Goal: Task Accomplishment & Management: Complete application form

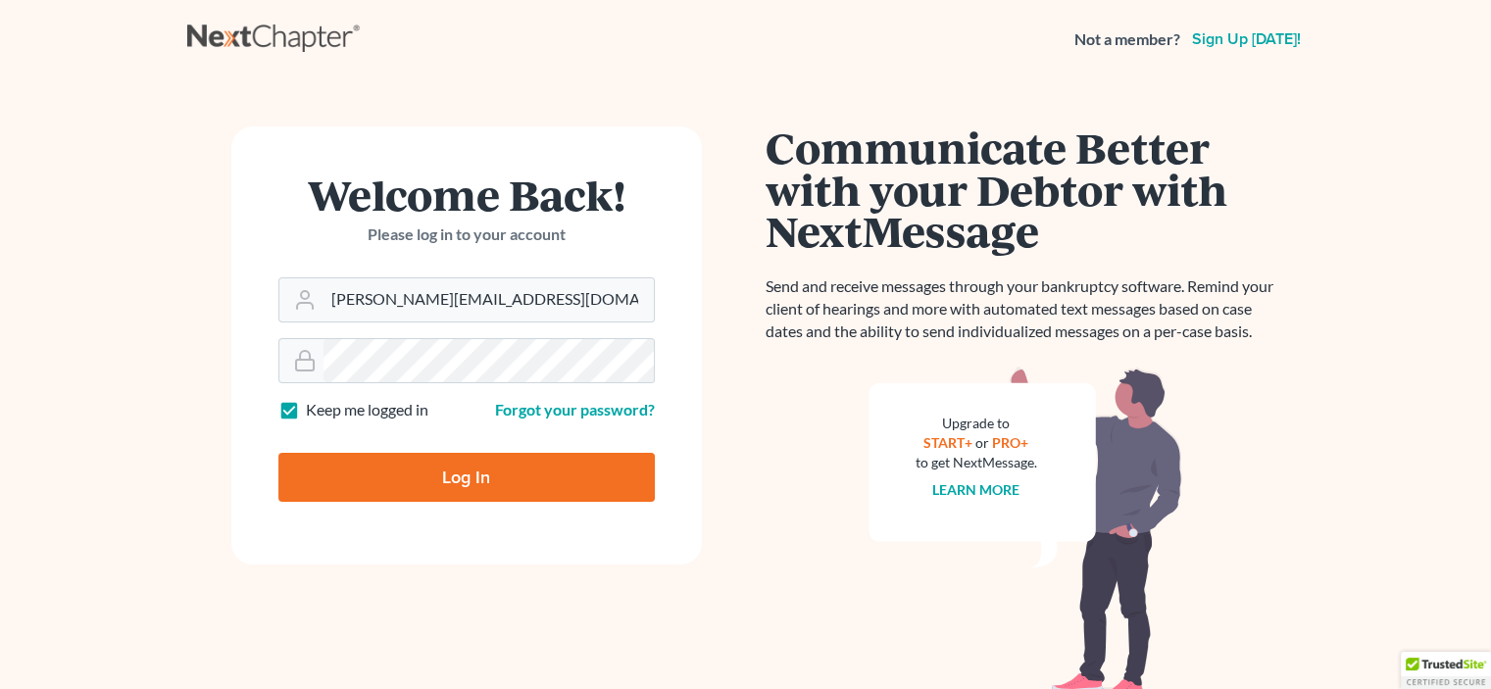
click at [360, 484] on input "Log In" at bounding box center [466, 477] width 376 height 49
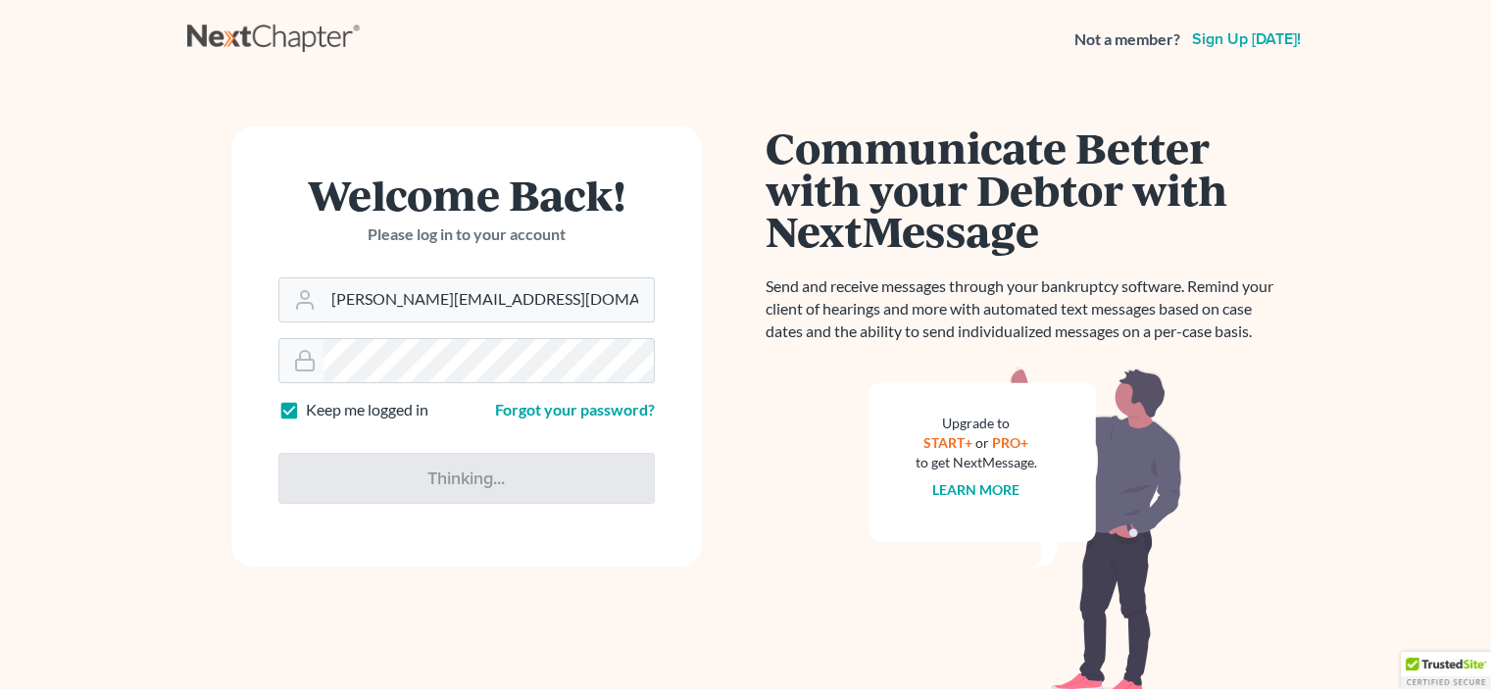
type input "Thinking..."
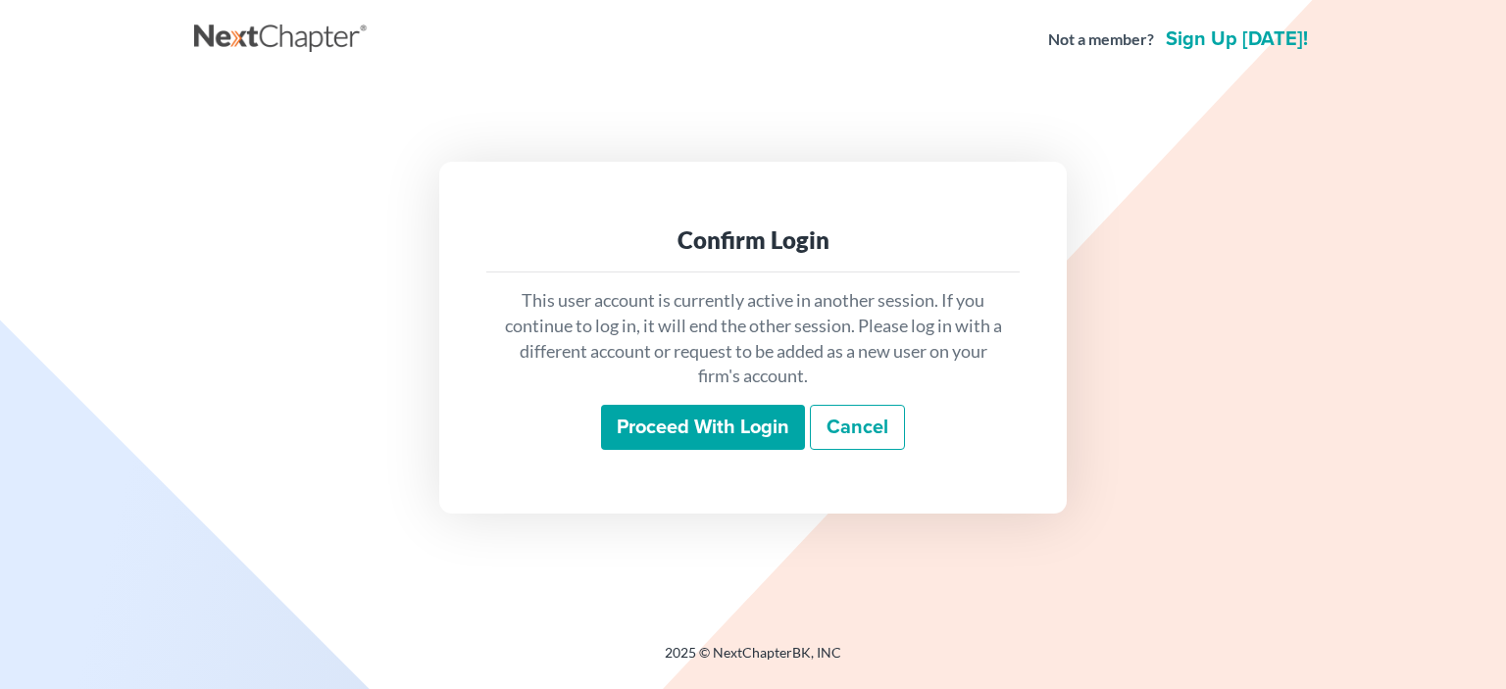
click at [717, 420] on input "Proceed with login" at bounding box center [703, 427] width 204 height 45
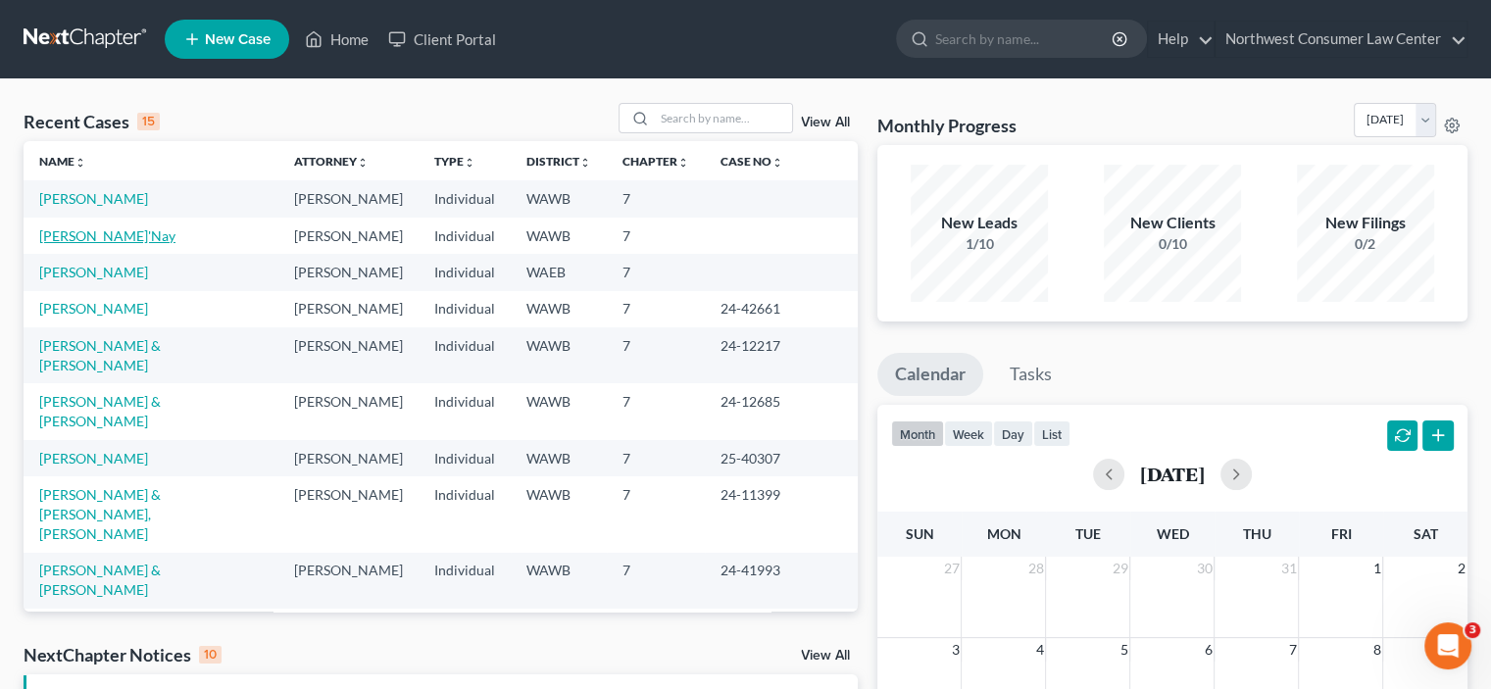
click at [74, 234] on link "[PERSON_NAME]'Nay" at bounding box center [107, 235] width 136 height 17
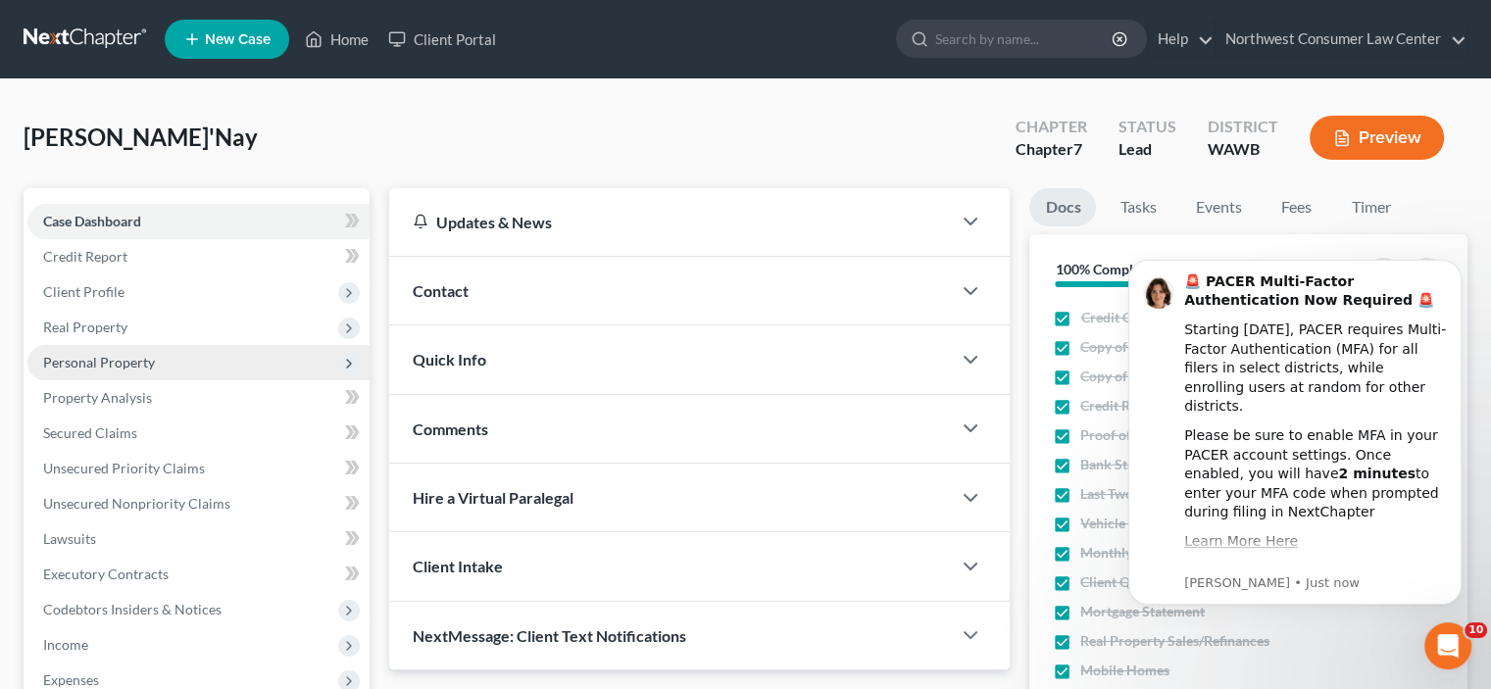
click at [137, 361] on span "Personal Property" at bounding box center [99, 362] width 112 height 17
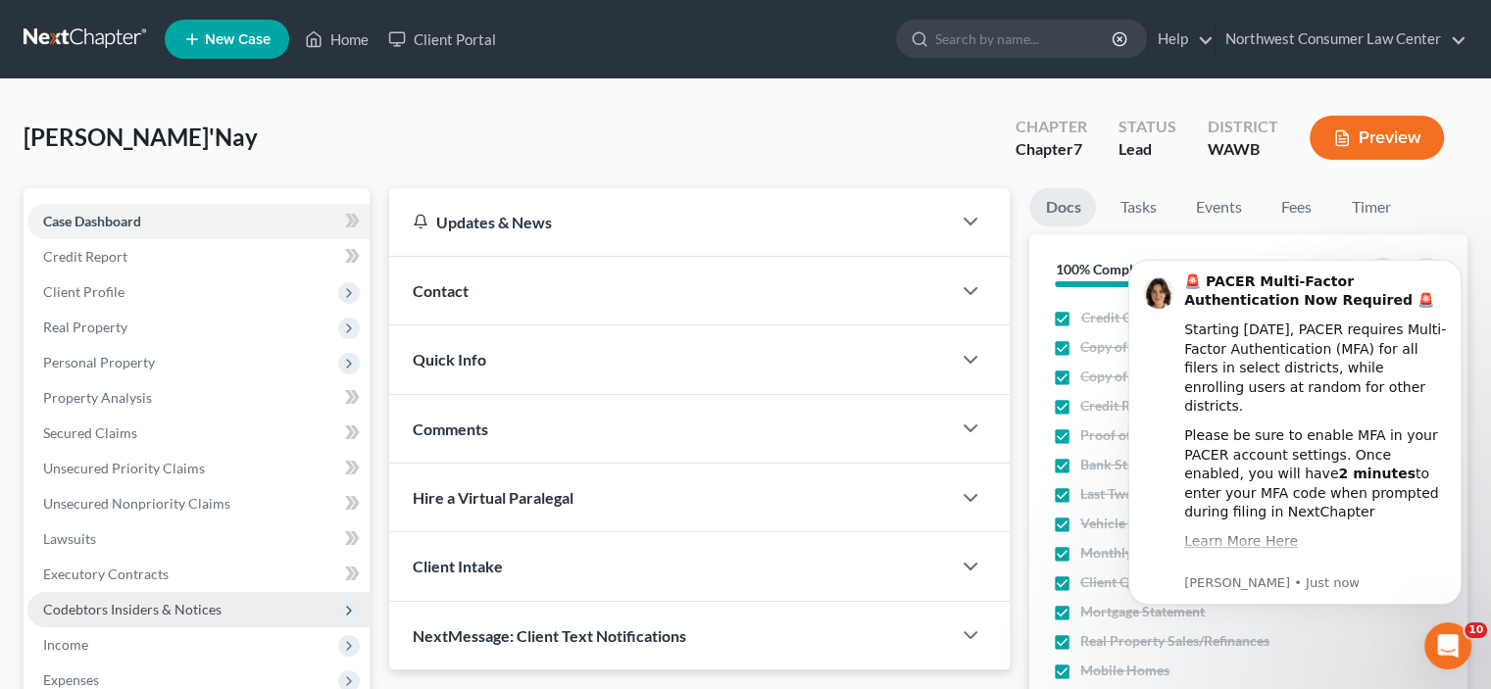
scroll to position [294, 0]
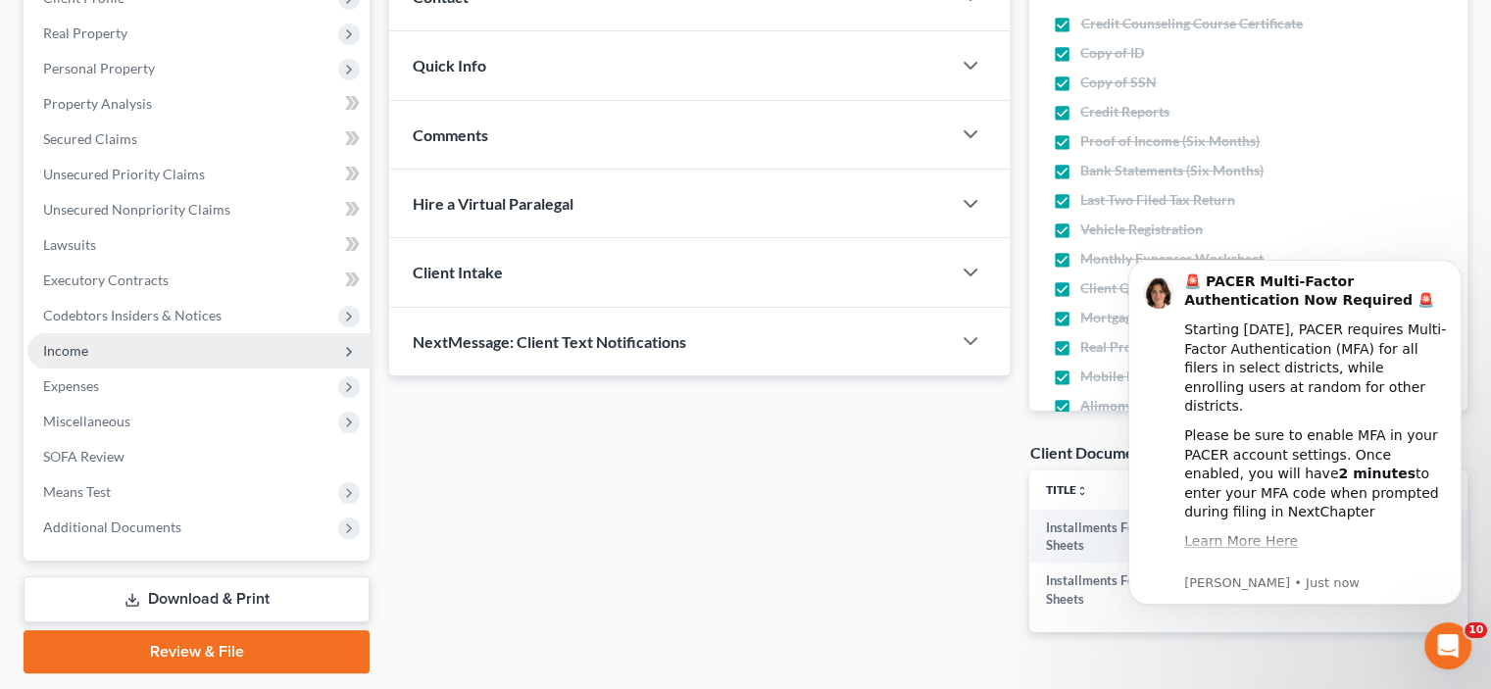
click at [120, 366] on span "Income" at bounding box center [198, 350] width 342 height 35
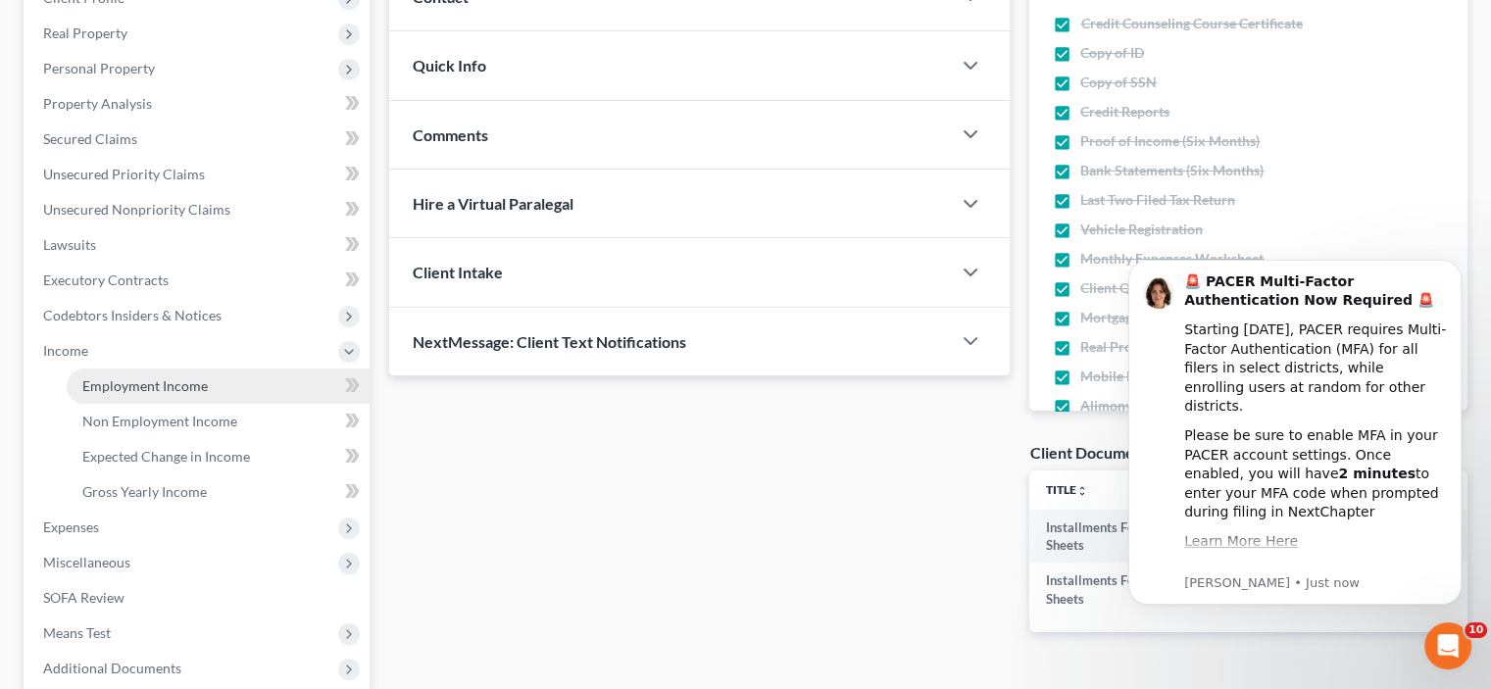
click at [128, 395] on link "Employment Income" at bounding box center [218, 386] width 303 height 35
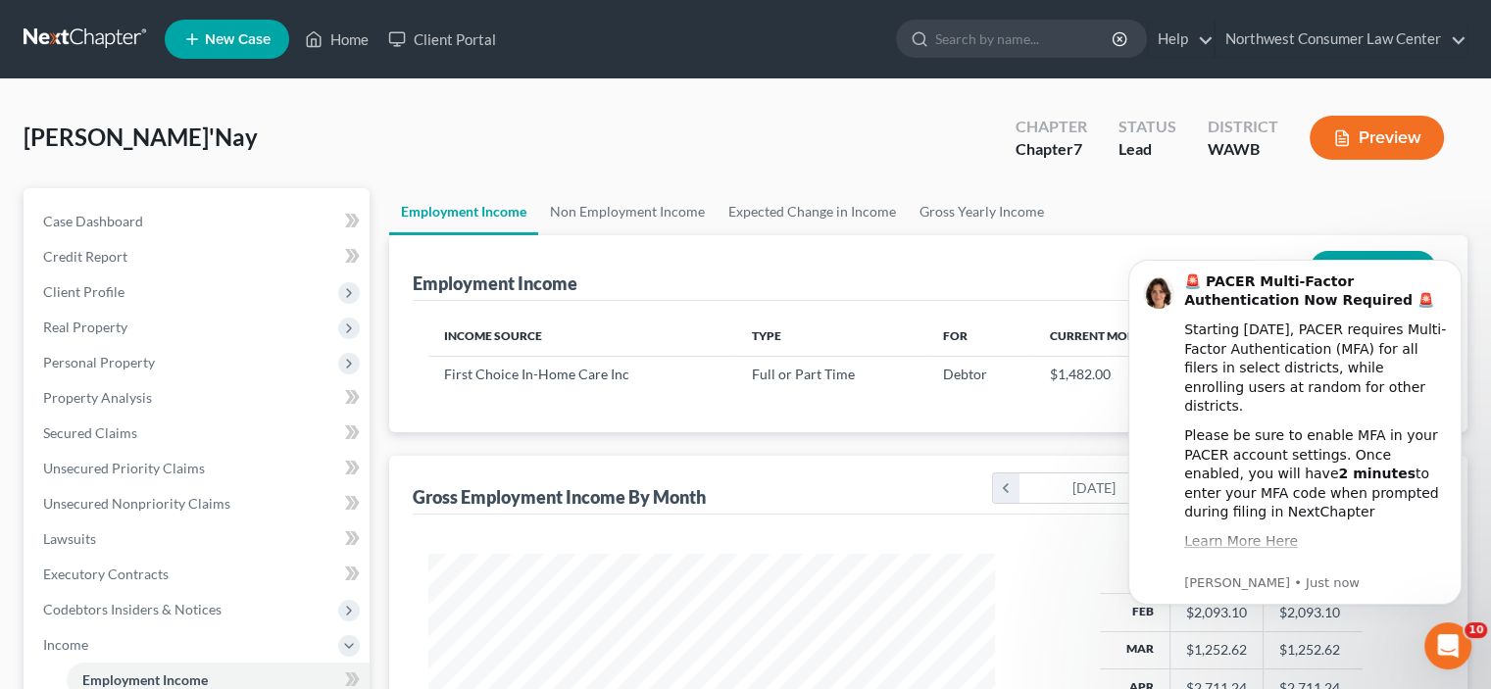
scroll to position [349, 605]
click at [1455, 261] on icon "Dismiss notification" at bounding box center [1456, 265] width 11 height 11
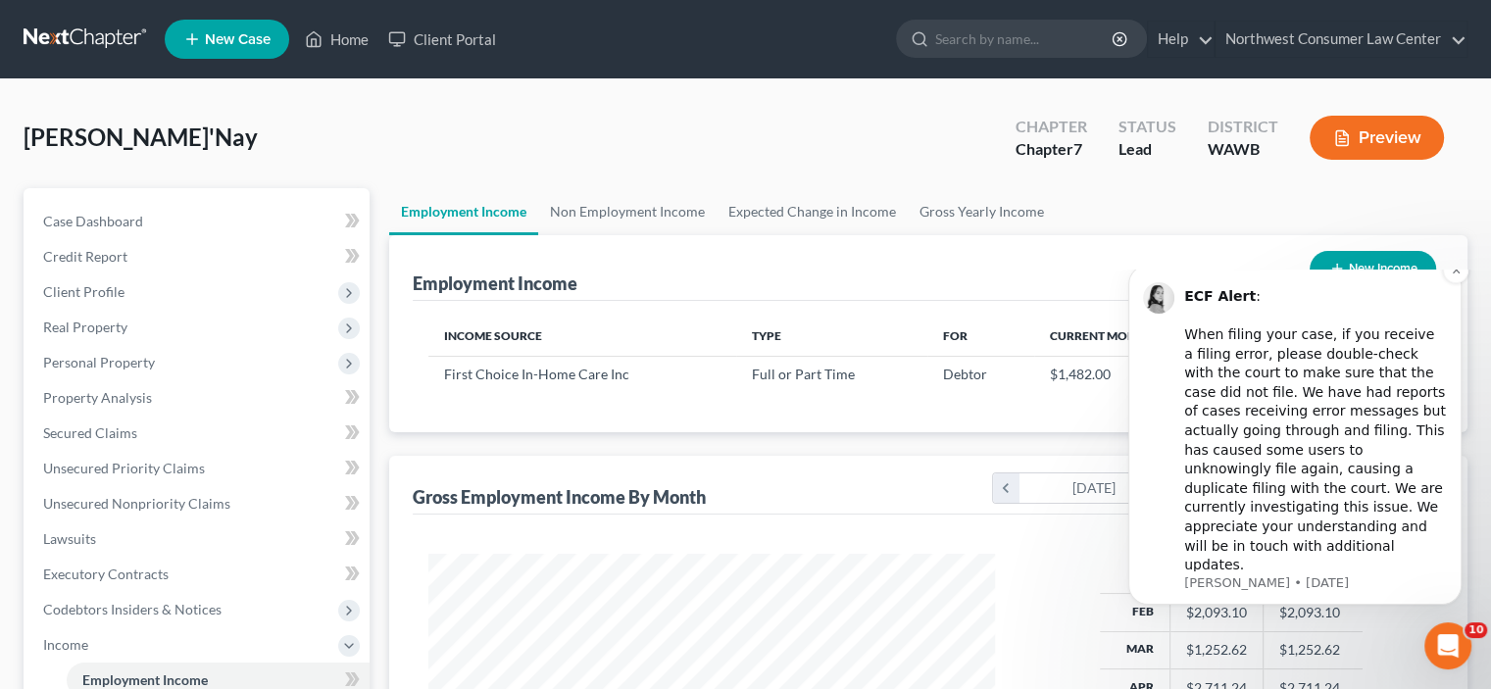
scroll to position [196, 0]
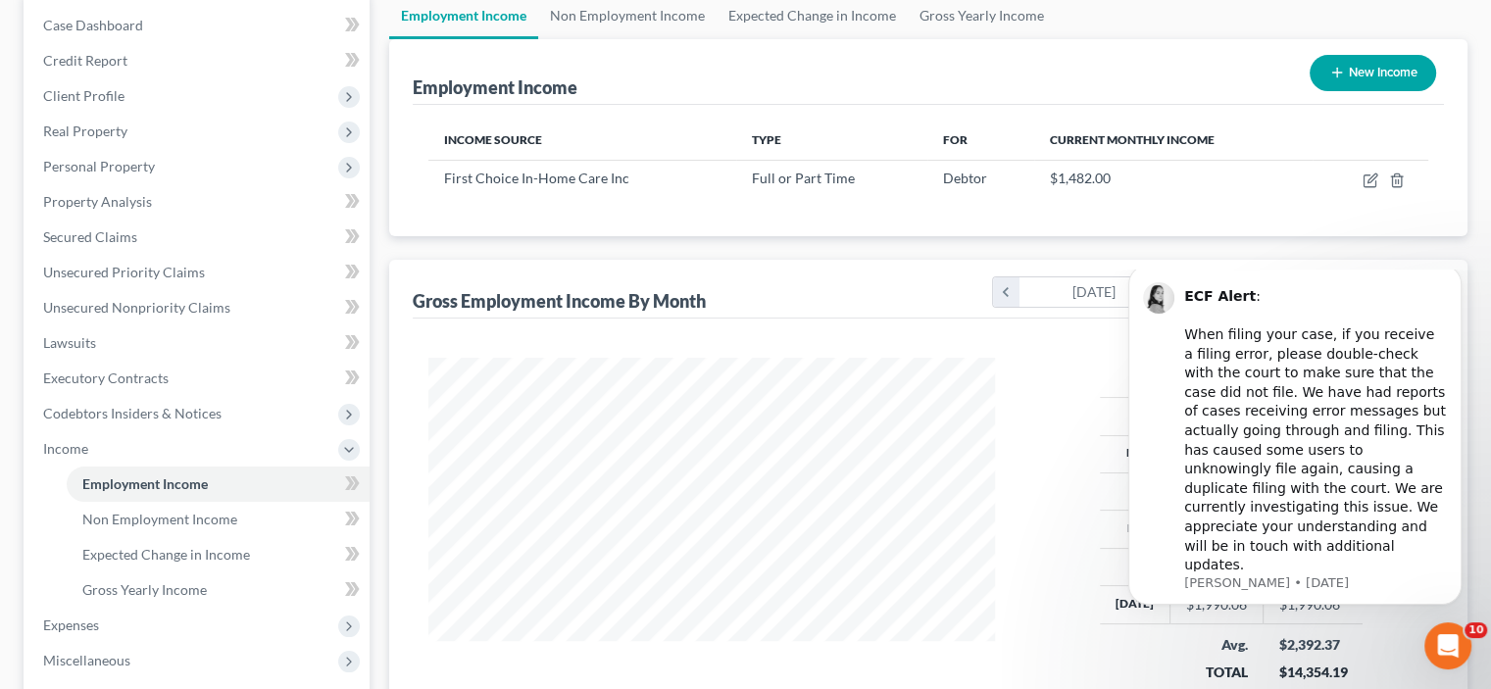
click at [1466, 297] on body "ECF Alert : ​ When filing your case, if you receive a filing error, please doub…" at bounding box center [1295, 452] width 376 height 351
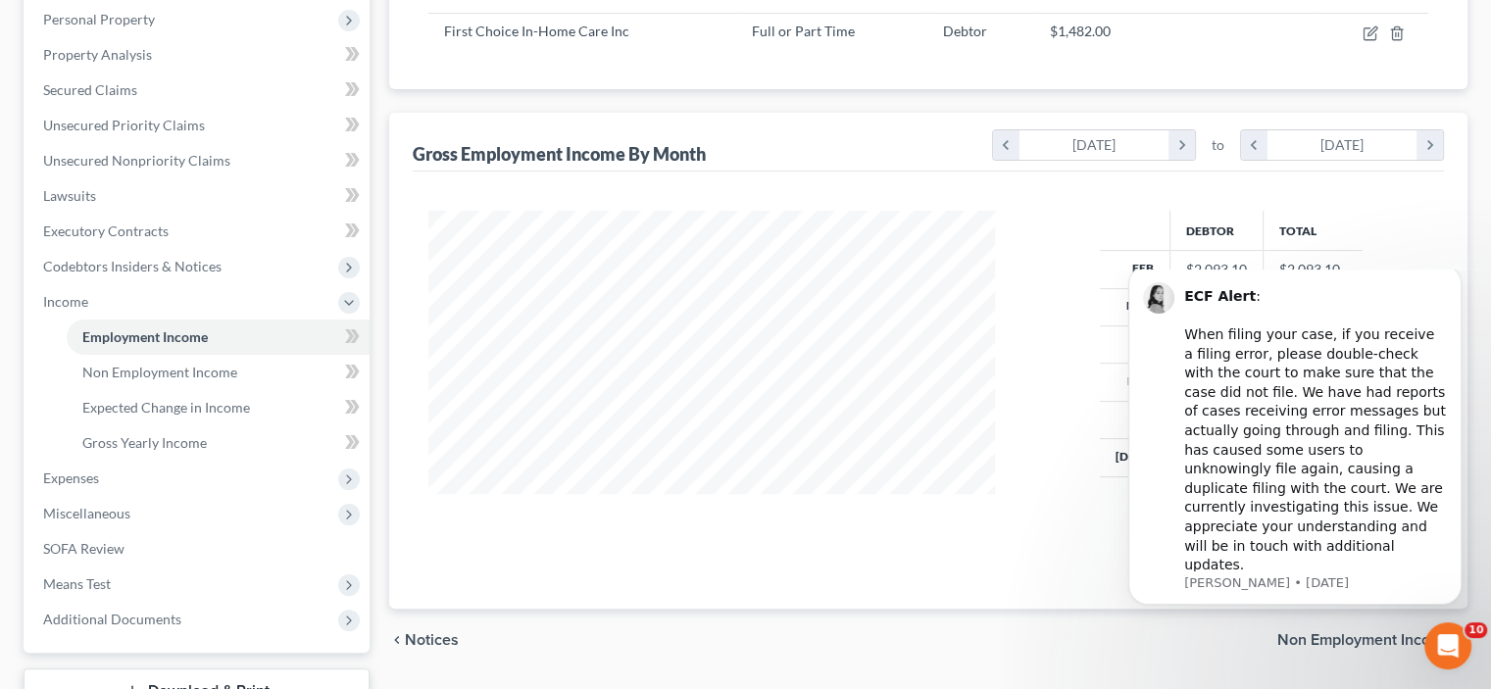
scroll to position [492, 0]
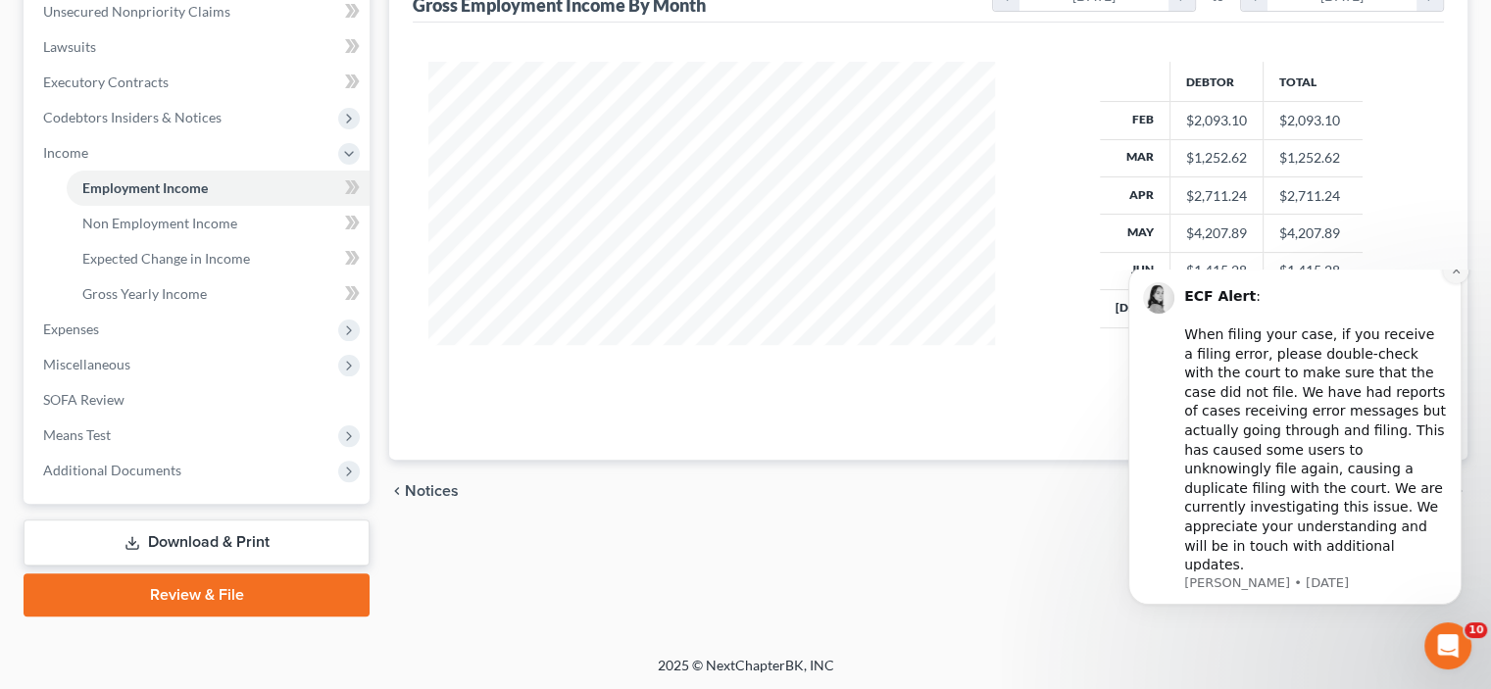
click at [1450, 283] on button "Dismiss notification" at bounding box center [1455, 270] width 25 height 25
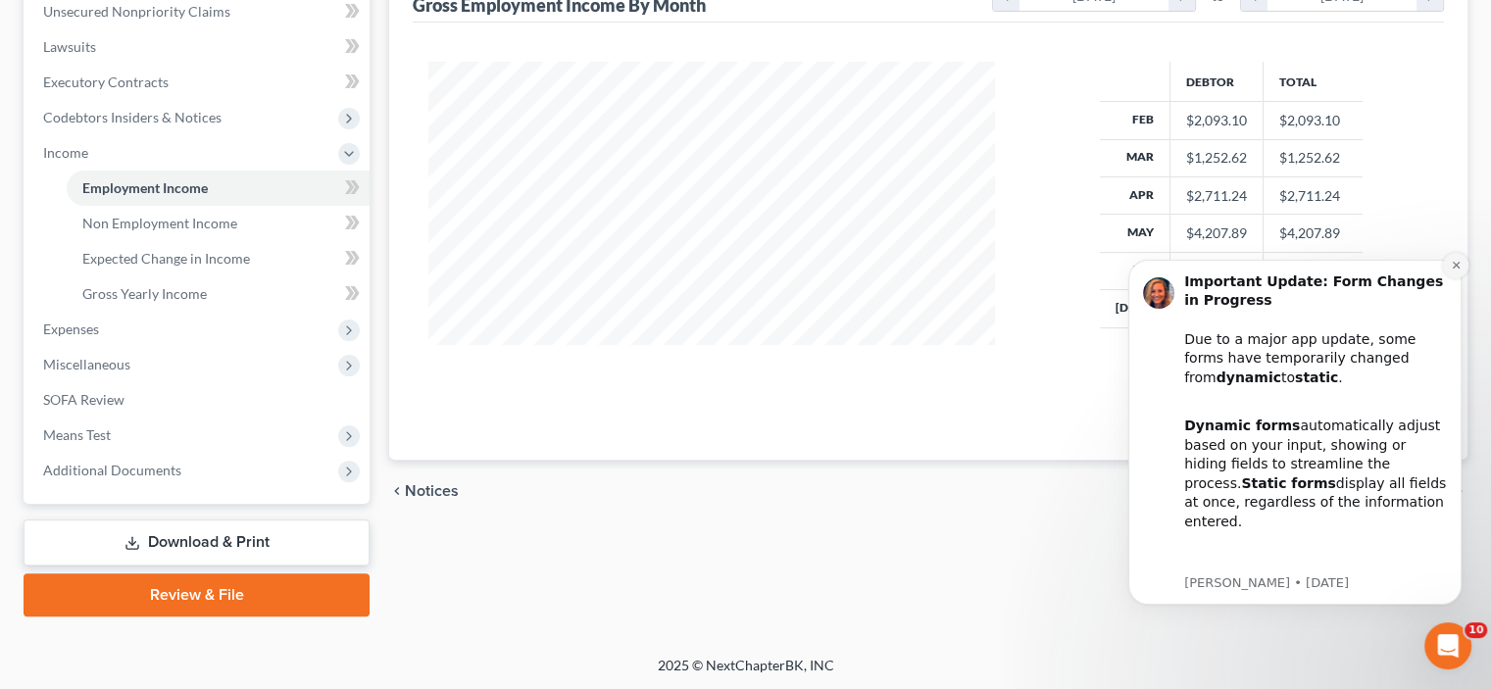
click at [1454, 254] on button "Dismiss notification" at bounding box center [1455, 265] width 25 height 25
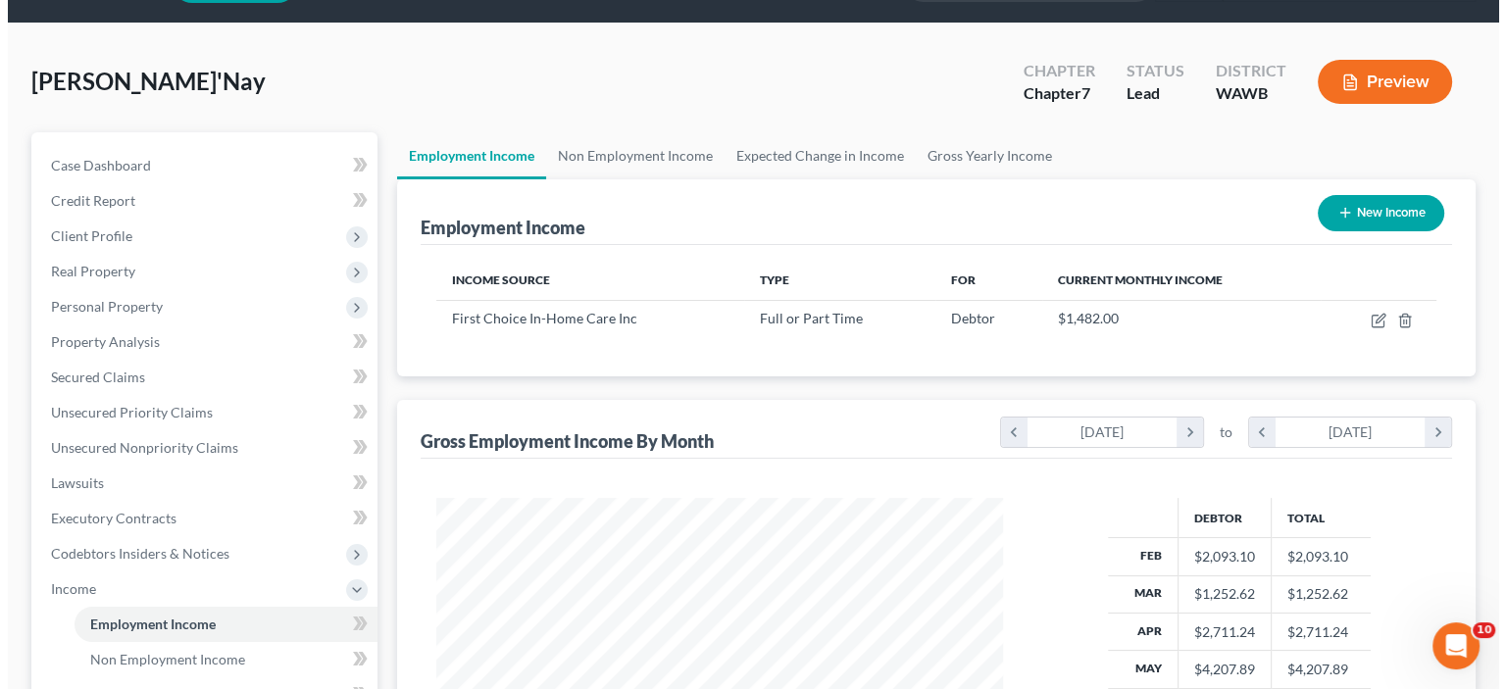
scroll to position [0, 0]
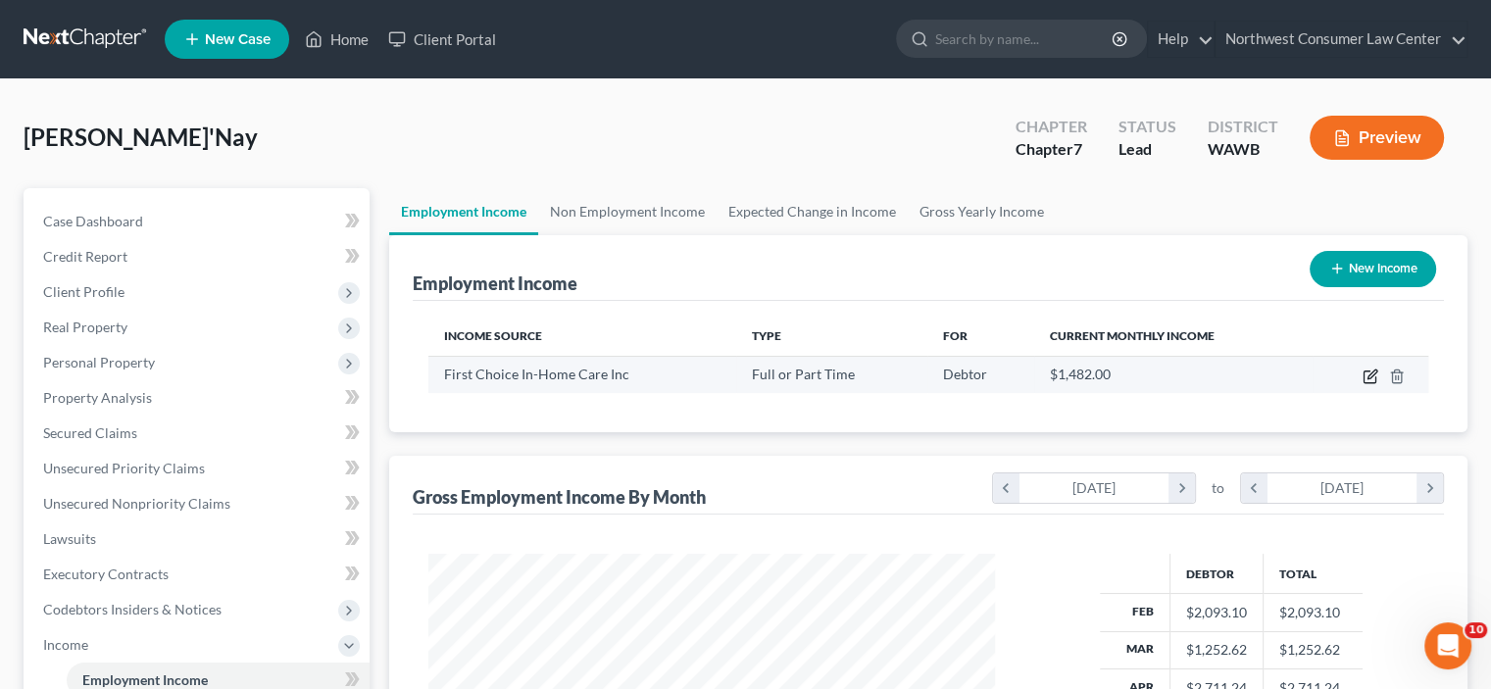
click at [1371, 375] on icon "button" at bounding box center [1371, 377] width 16 height 16
select select "0"
select select "50"
select select "2"
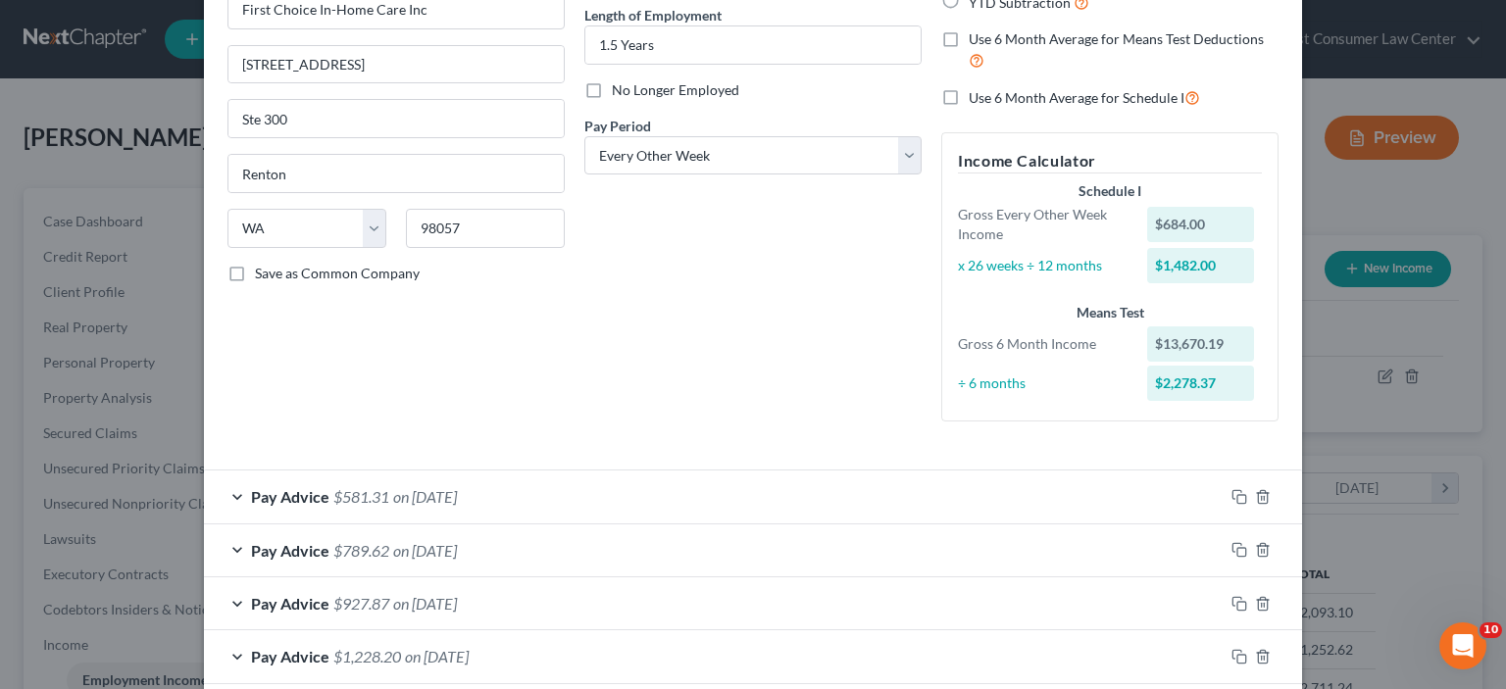
scroll to position [98, 0]
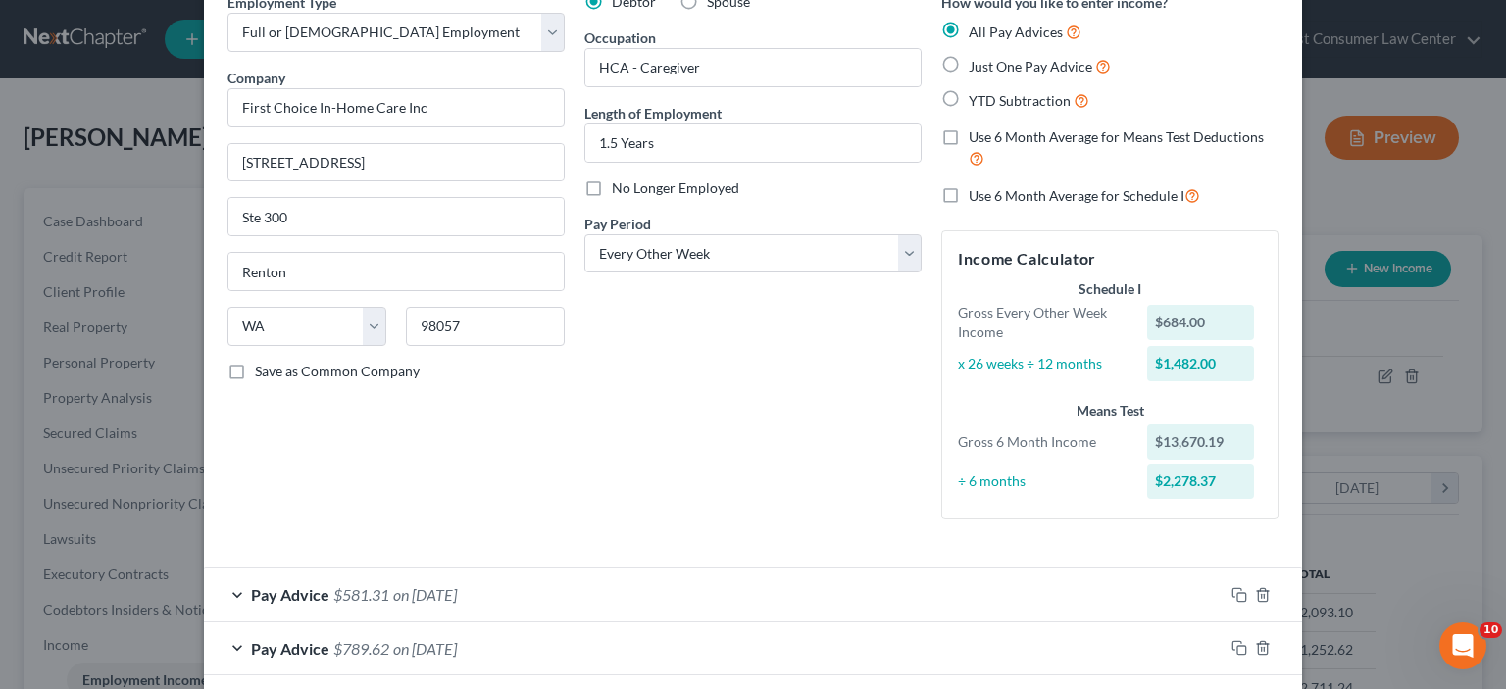
click at [475, 571] on div "Pay Advice $581.31 on 08/01/2025" at bounding box center [714, 595] width 1020 height 52
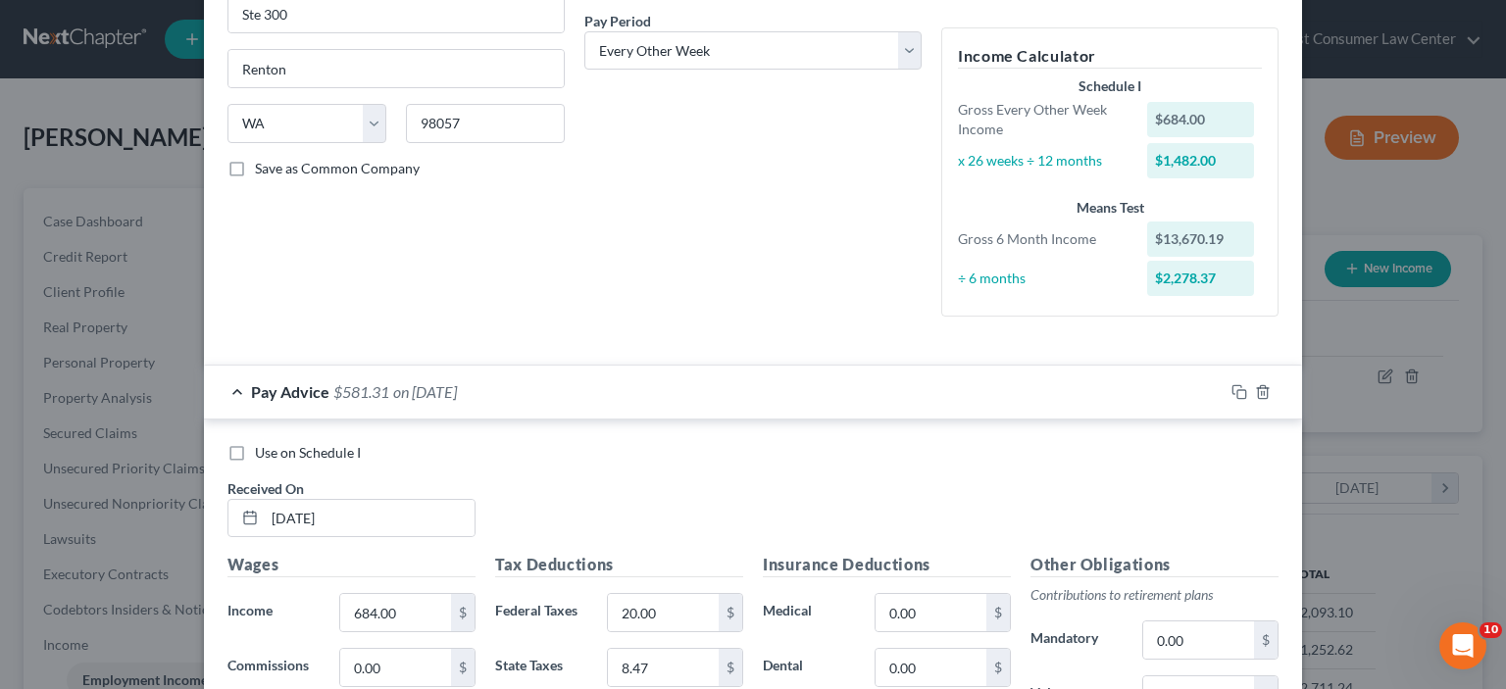
scroll to position [392, 0]
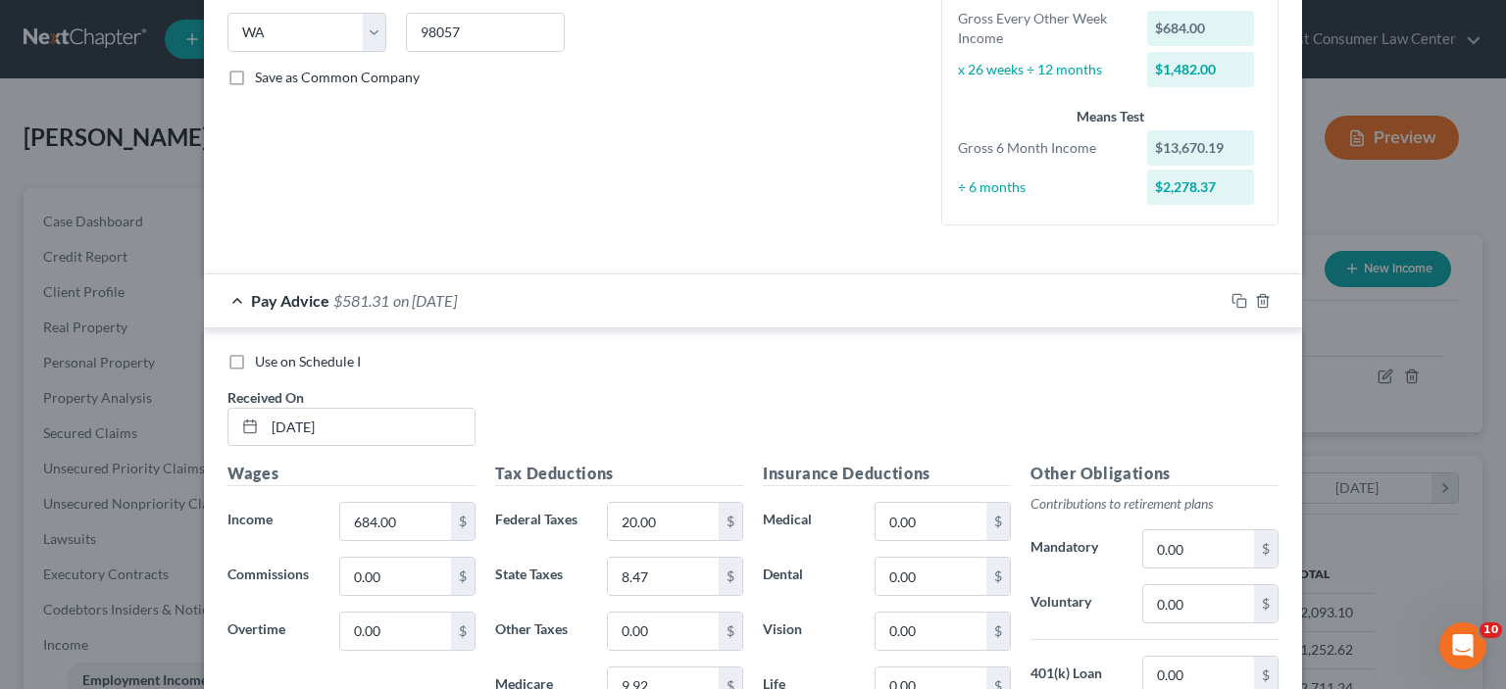
click at [350, 356] on span "Use on Schedule I" at bounding box center [308, 361] width 106 height 17
click at [275, 356] on input "Use on Schedule I" at bounding box center [269, 358] width 13 height 13
checkbox input "true"
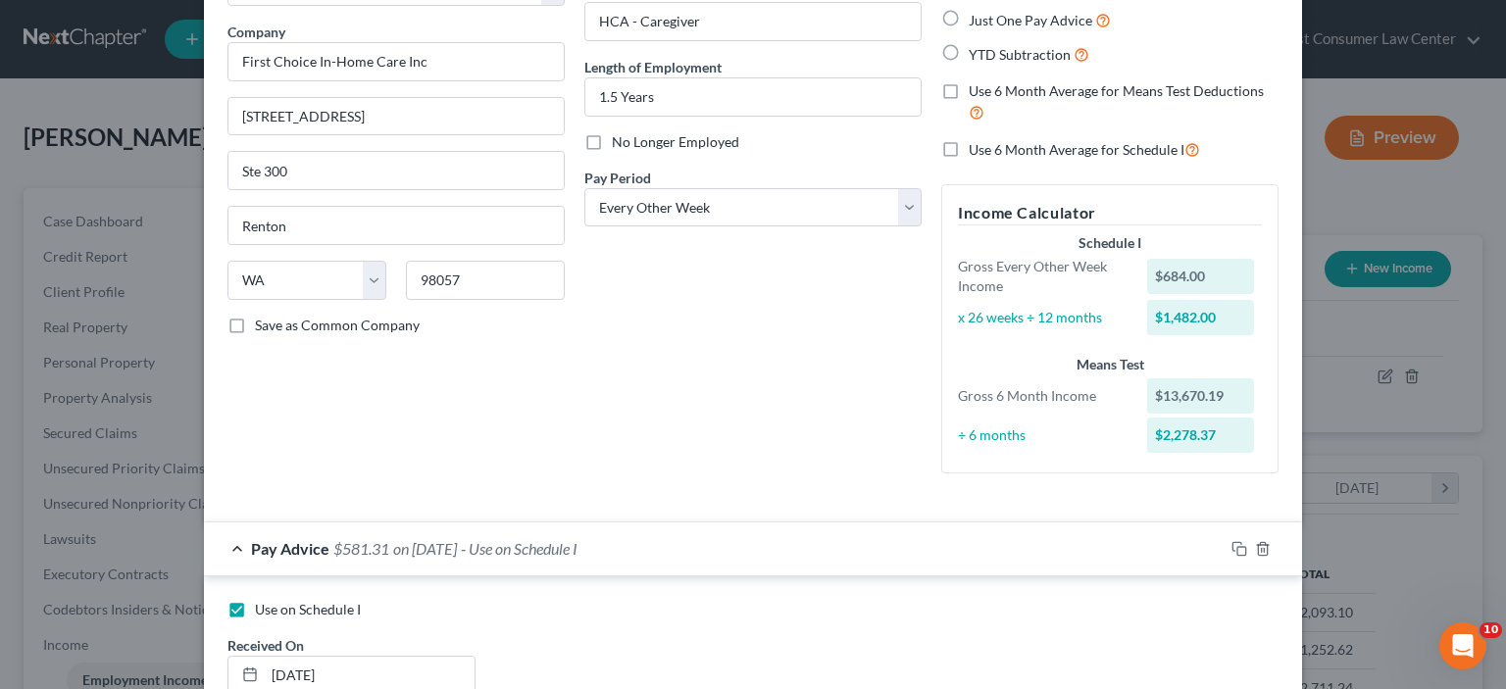
scroll to position [98, 0]
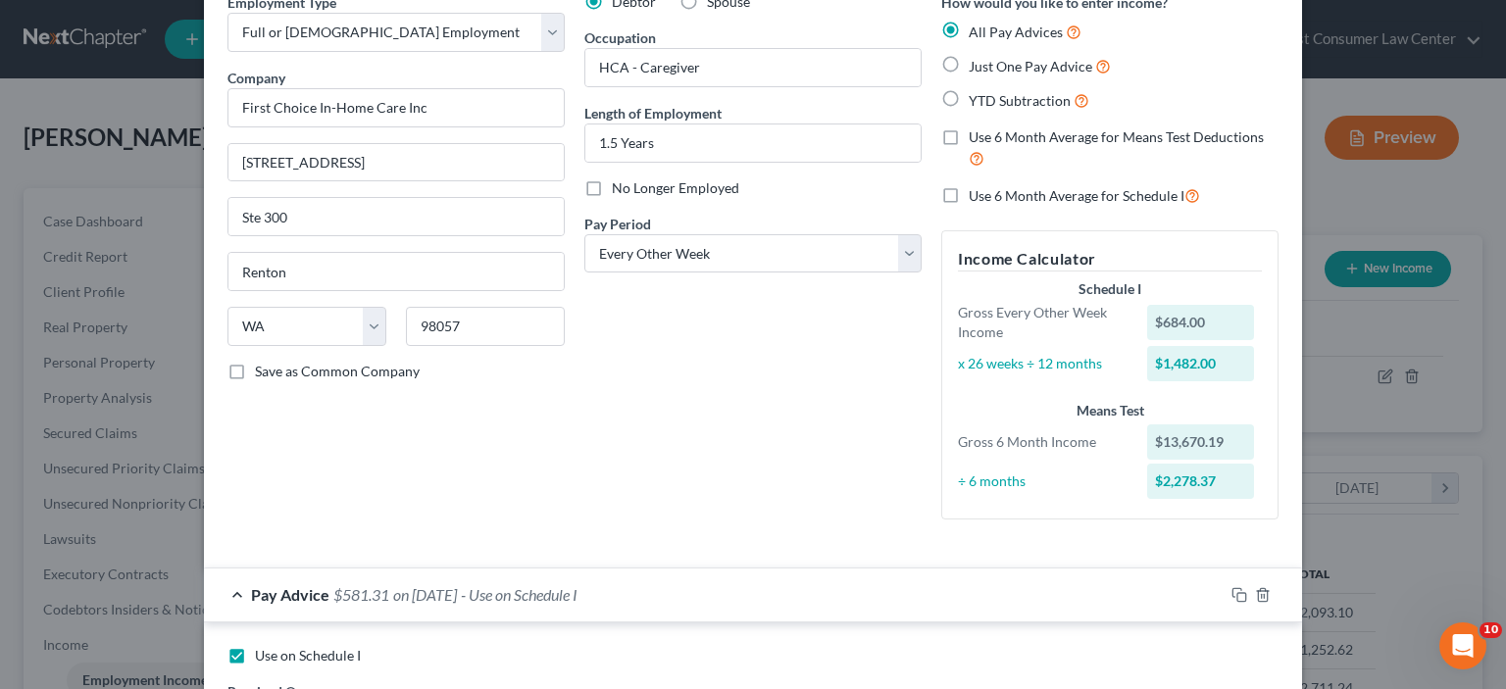
click at [1025, 200] on span "Use 6 Month Average for Schedule I" at bounding box center [1077, 195] width 216 height 17
click at [989, 197] on input "Use 6 Month Average for Schedule I" at bounding box center [982, 190] width 13 height 13
checkbox input "true"
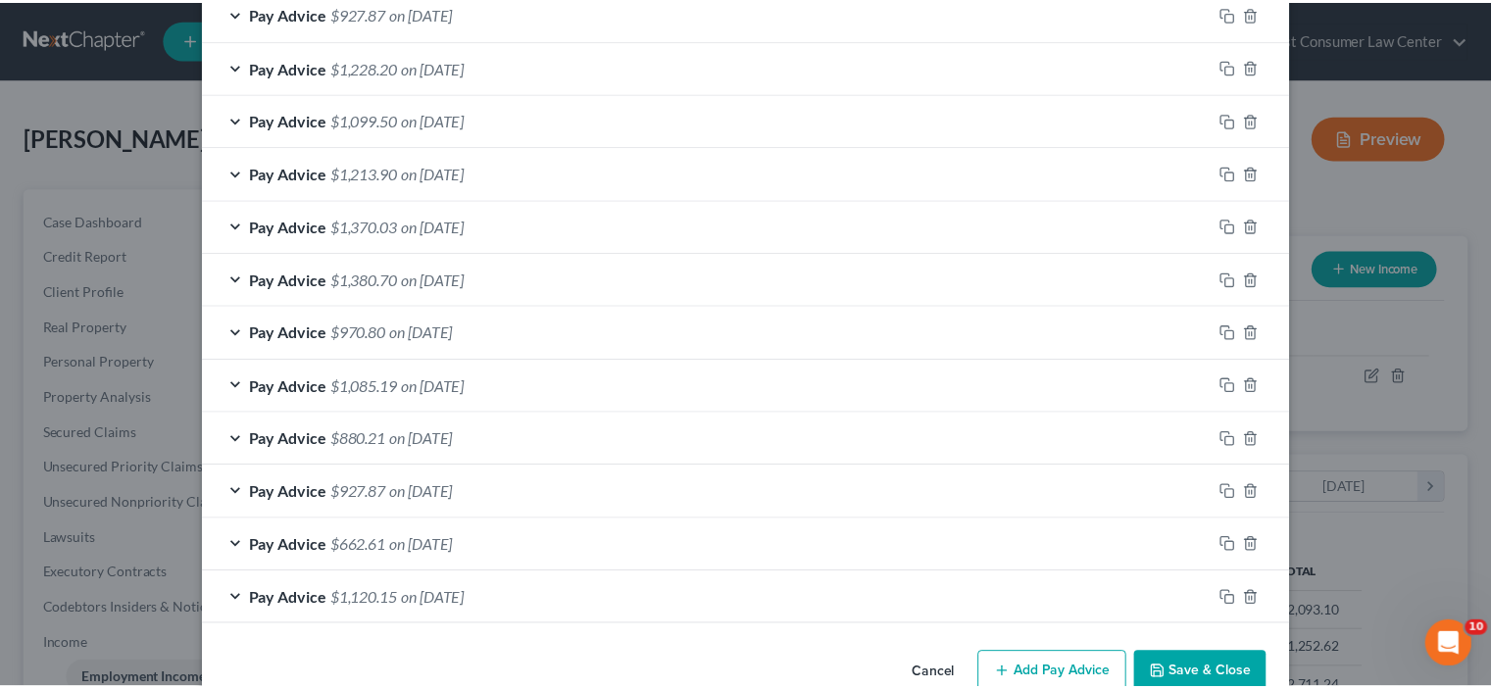
scroll to position [1375, 0]
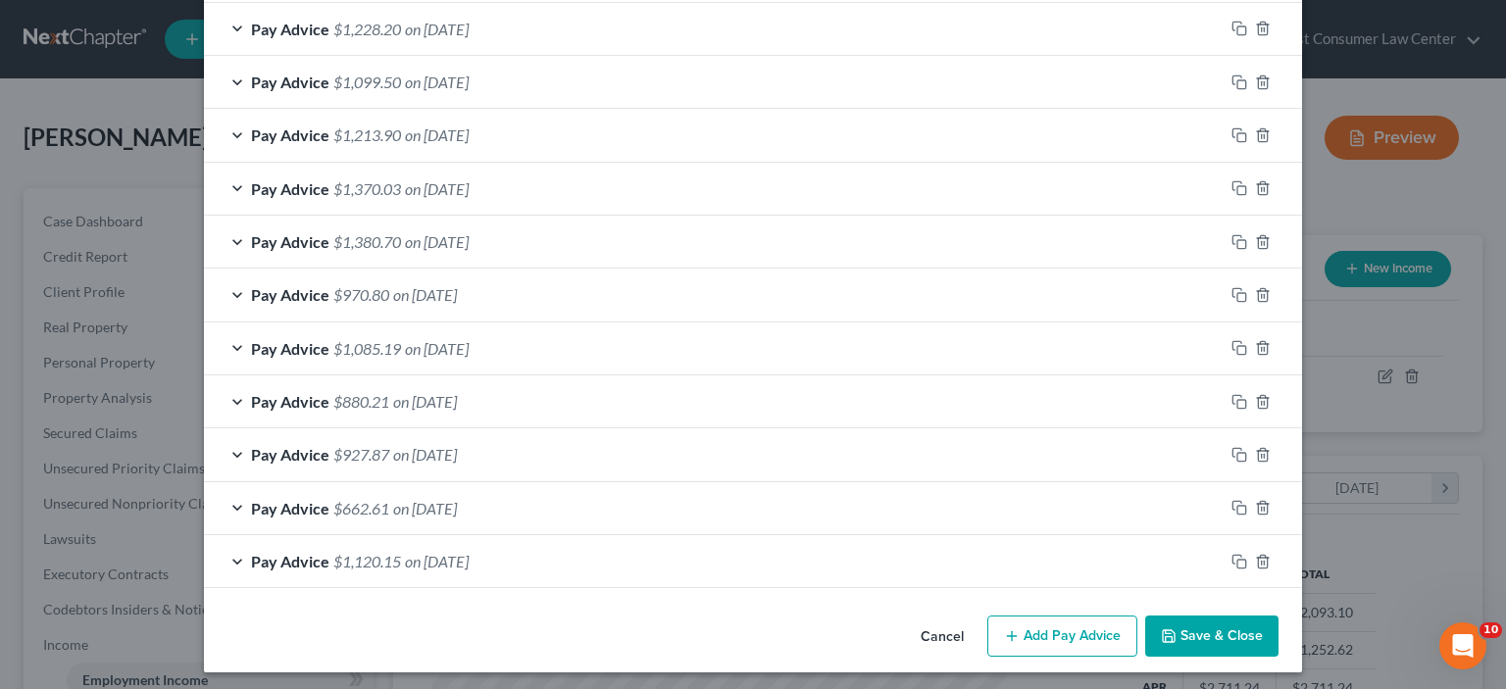
click at [1176, 634] on button "Save & Close" at bounding box center [1211, 636] width 133 height 41
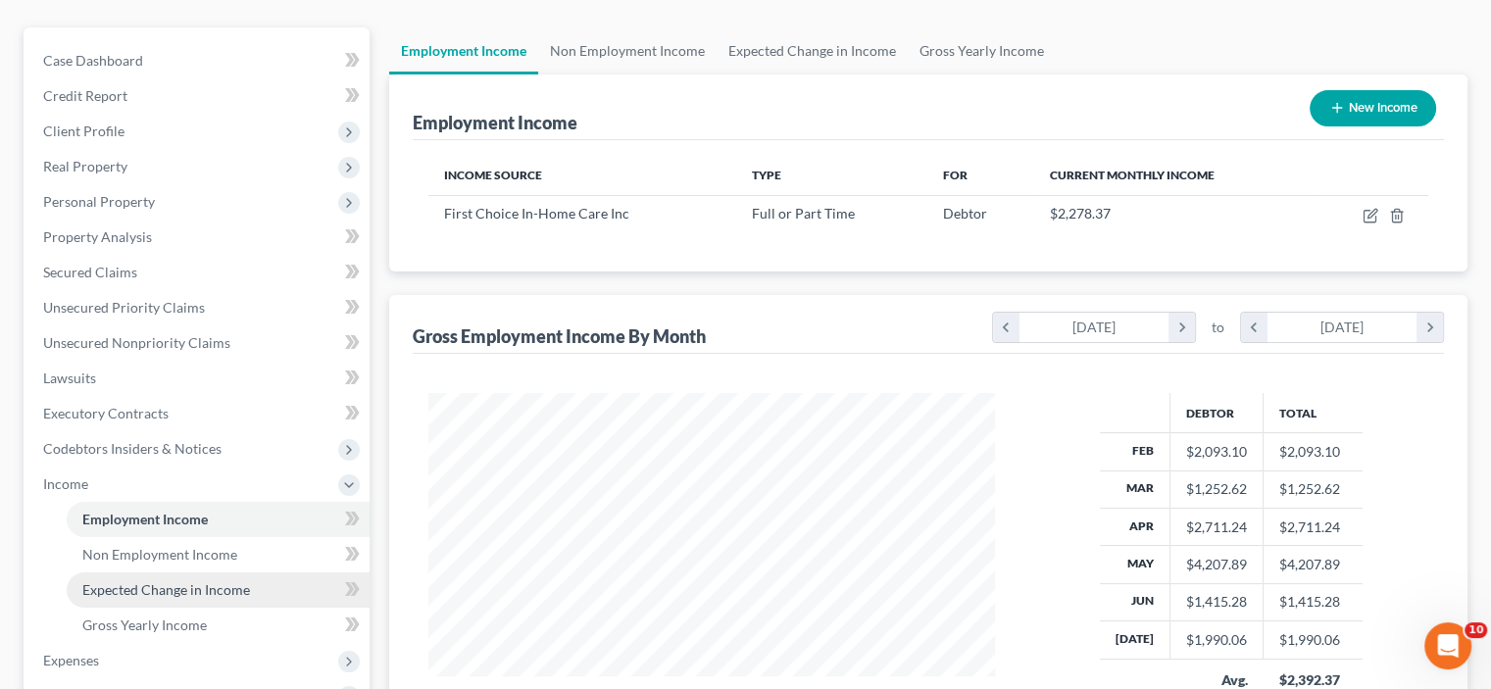
scroll to position [196, 0]
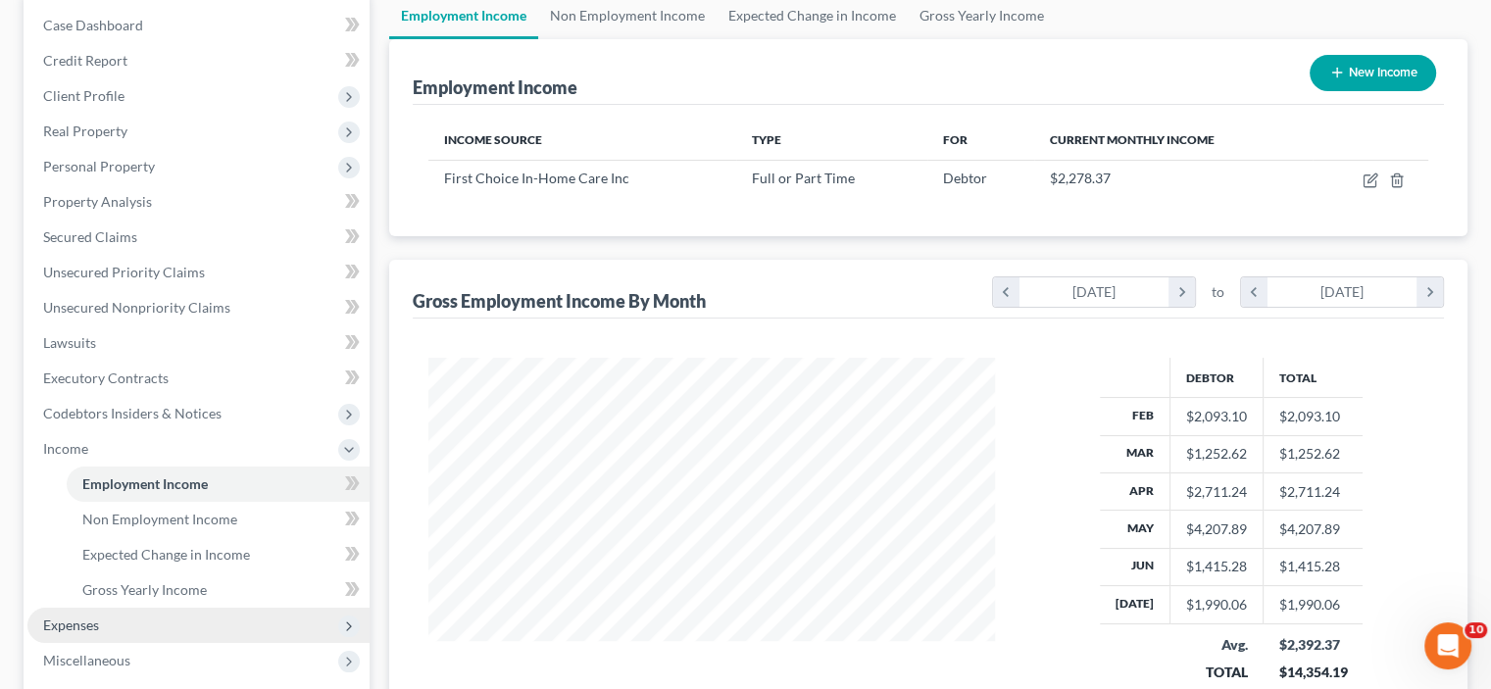
click at [142, 620] on span "Expenses" at bounding box center [198, 625] width 342 height 35
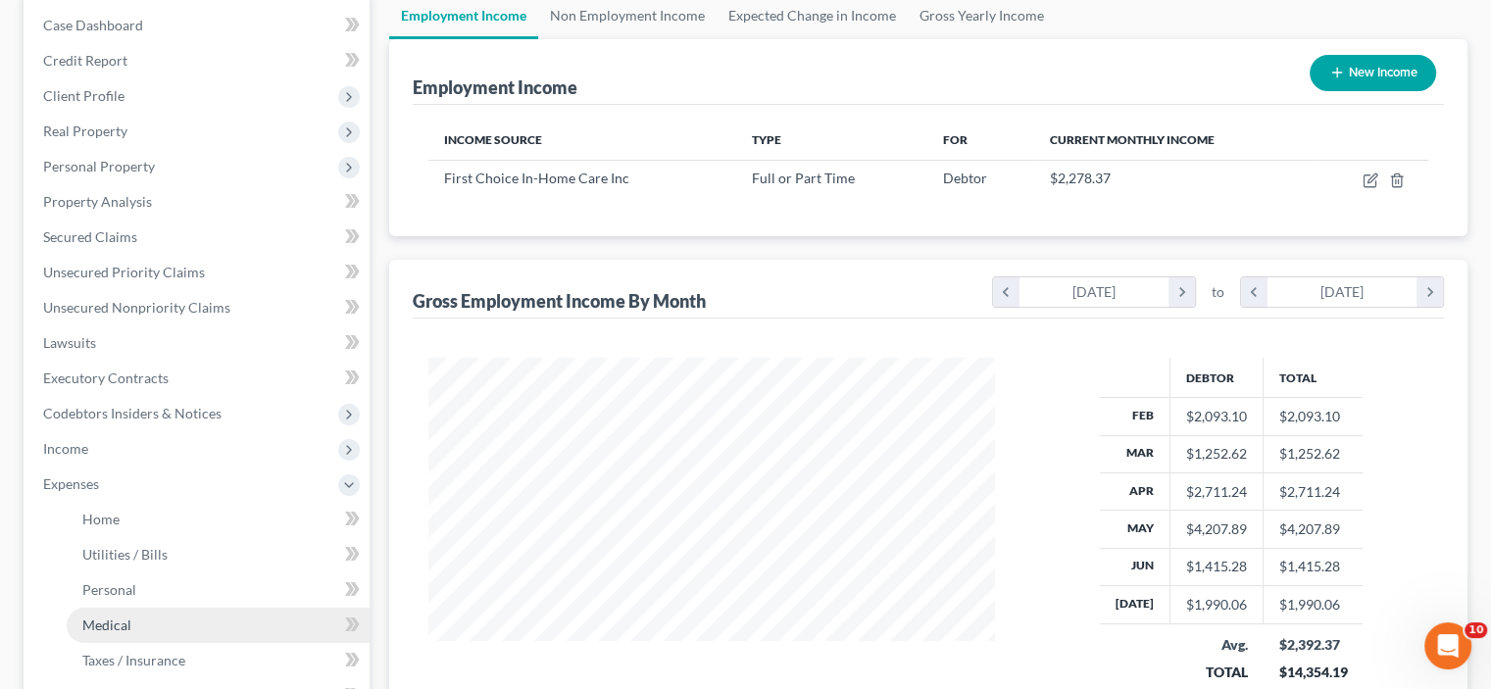
click at [193, 608] on link "Medical" at bounding box center [218, 625] width 303 height 35
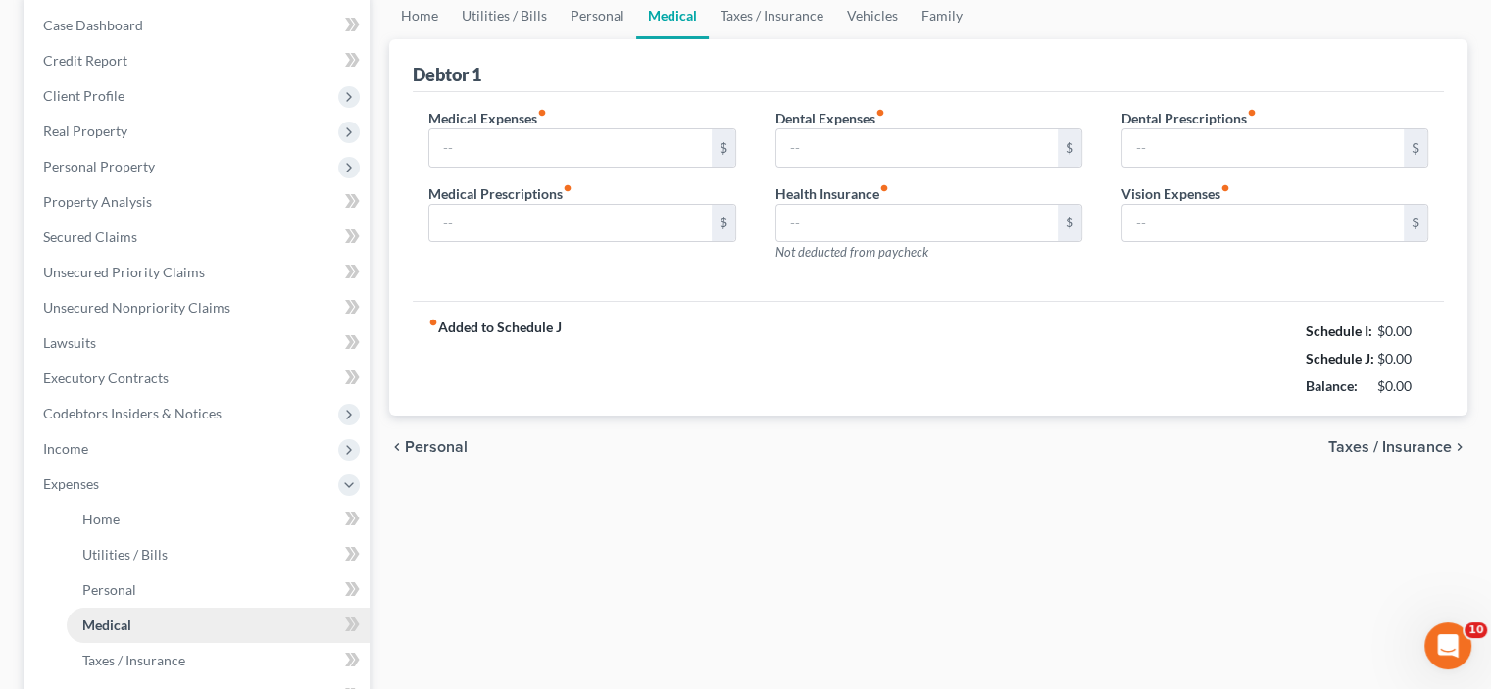
type input "17.50"
type input "0.00"
type input "17.50"
type input "0.00"
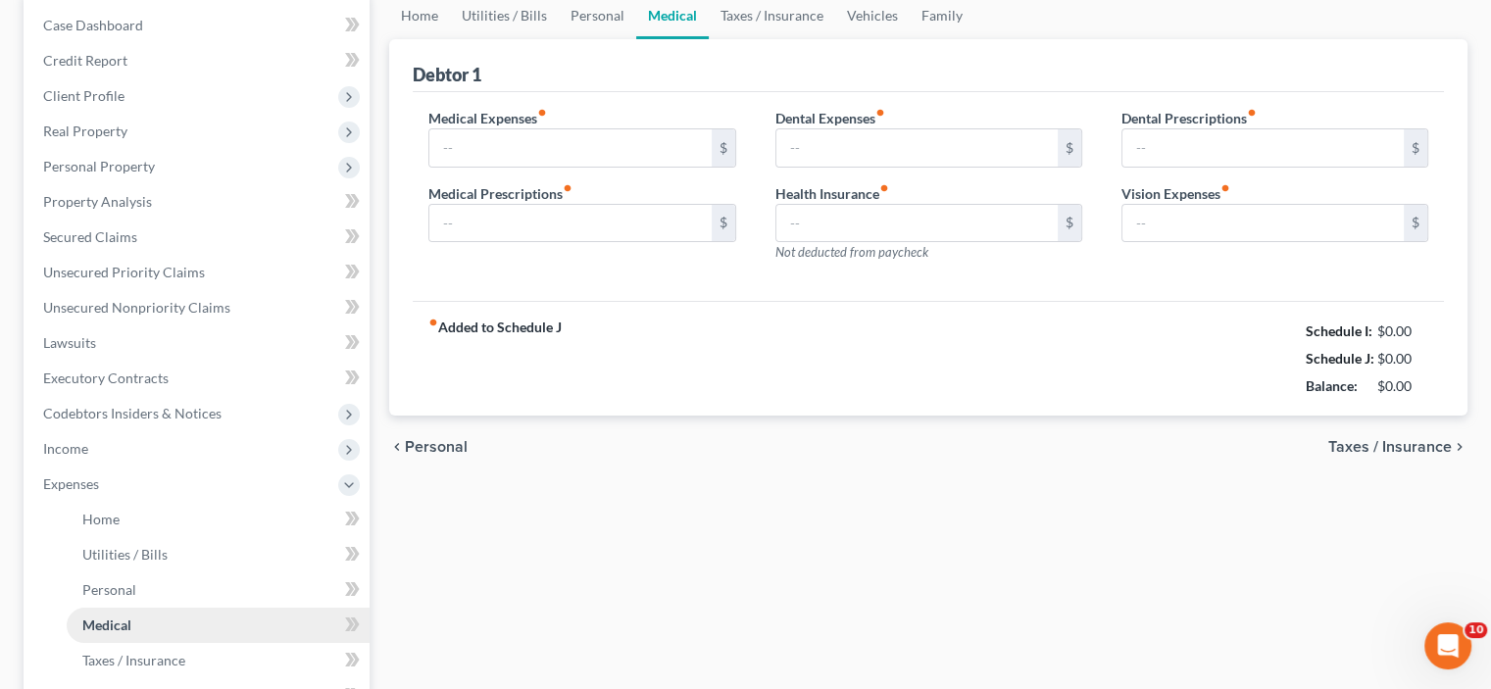
type input "0.00"
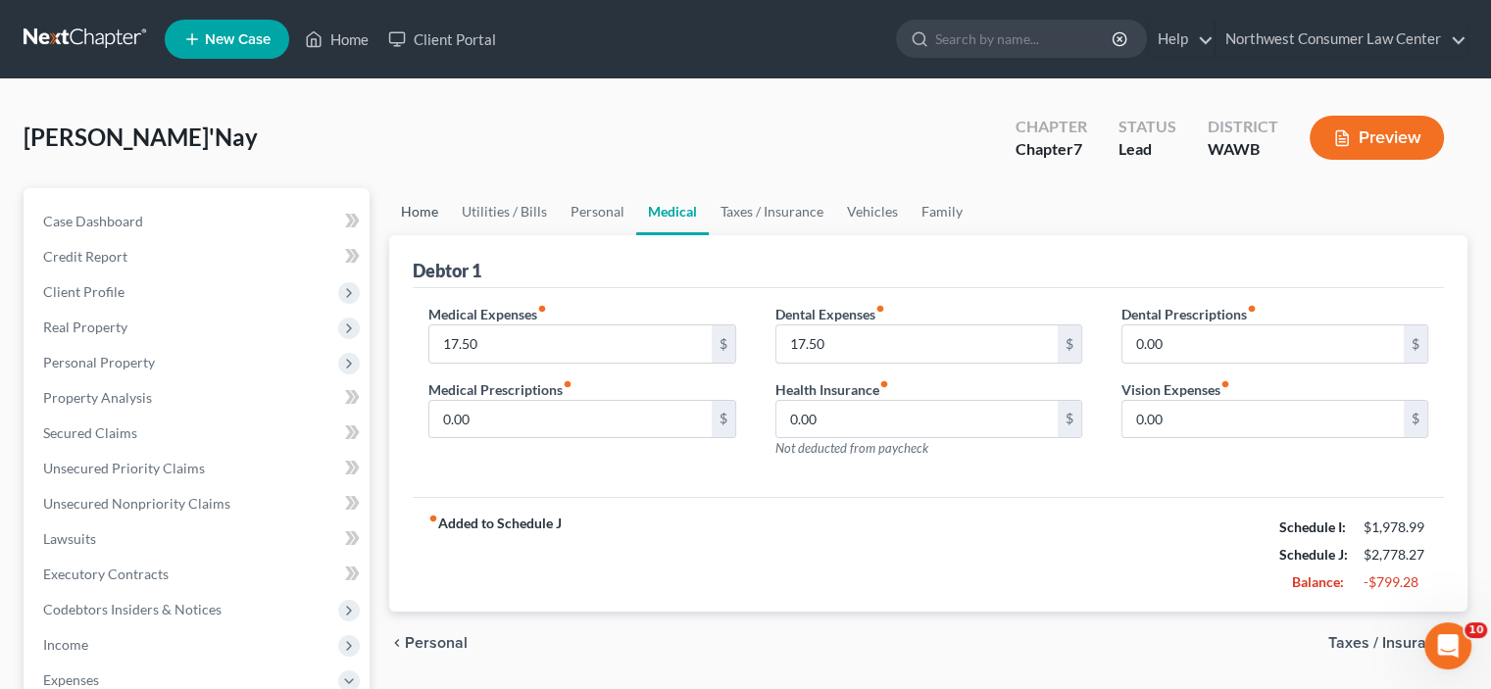
click at [434, 203] on link "Home" at bounding box center [419, 211] width 61 height 47
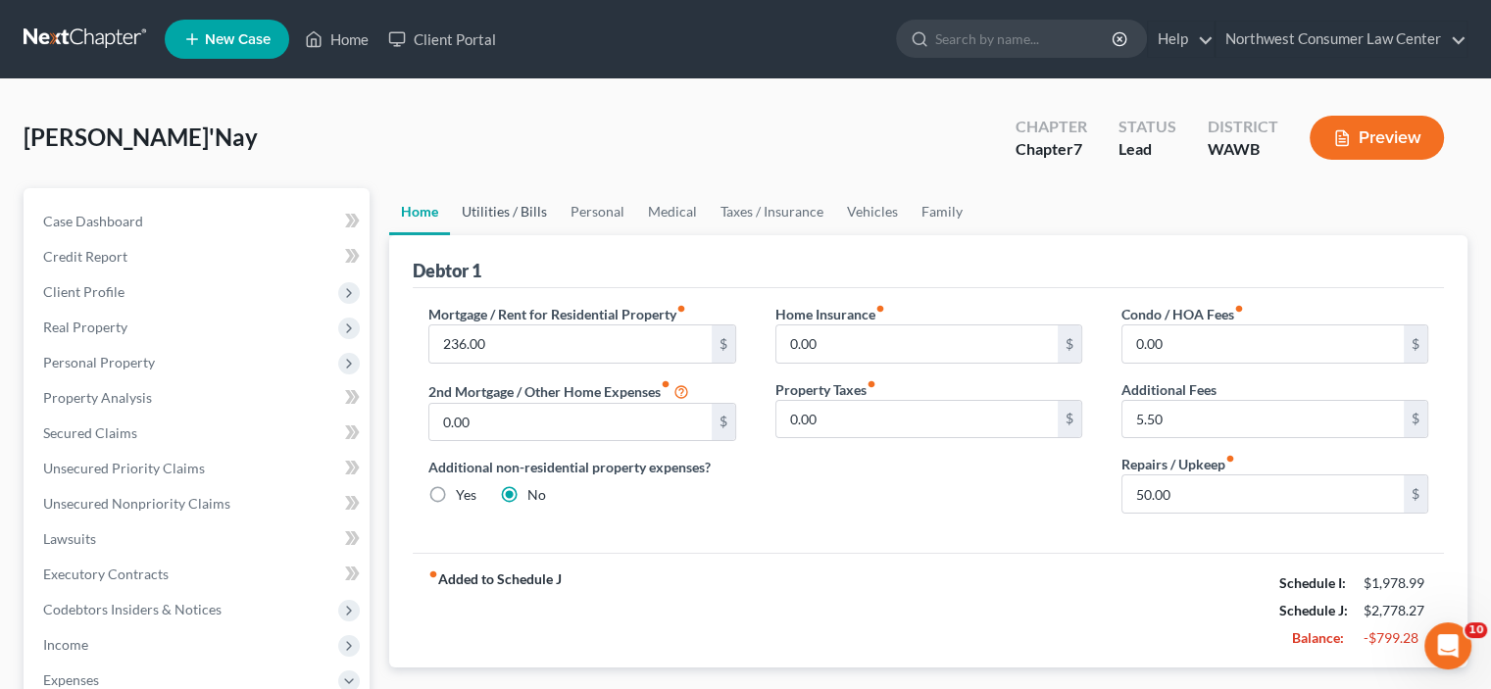
click at [480, 202] on link "Utilities / Bills" at bounding box center [504, 211] width 109 height 47
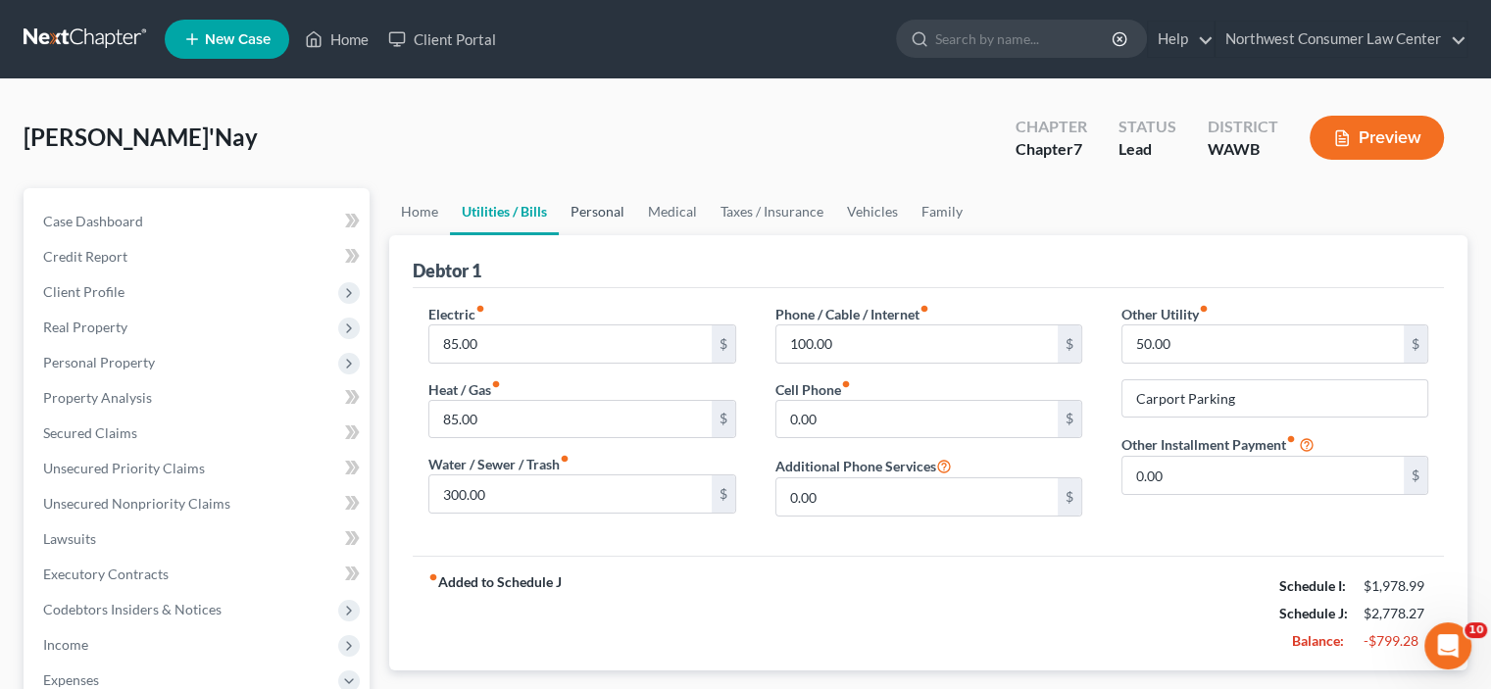
click at [578, 209] on link "Personal" at bounding box center [597, 211] width 77 height 47
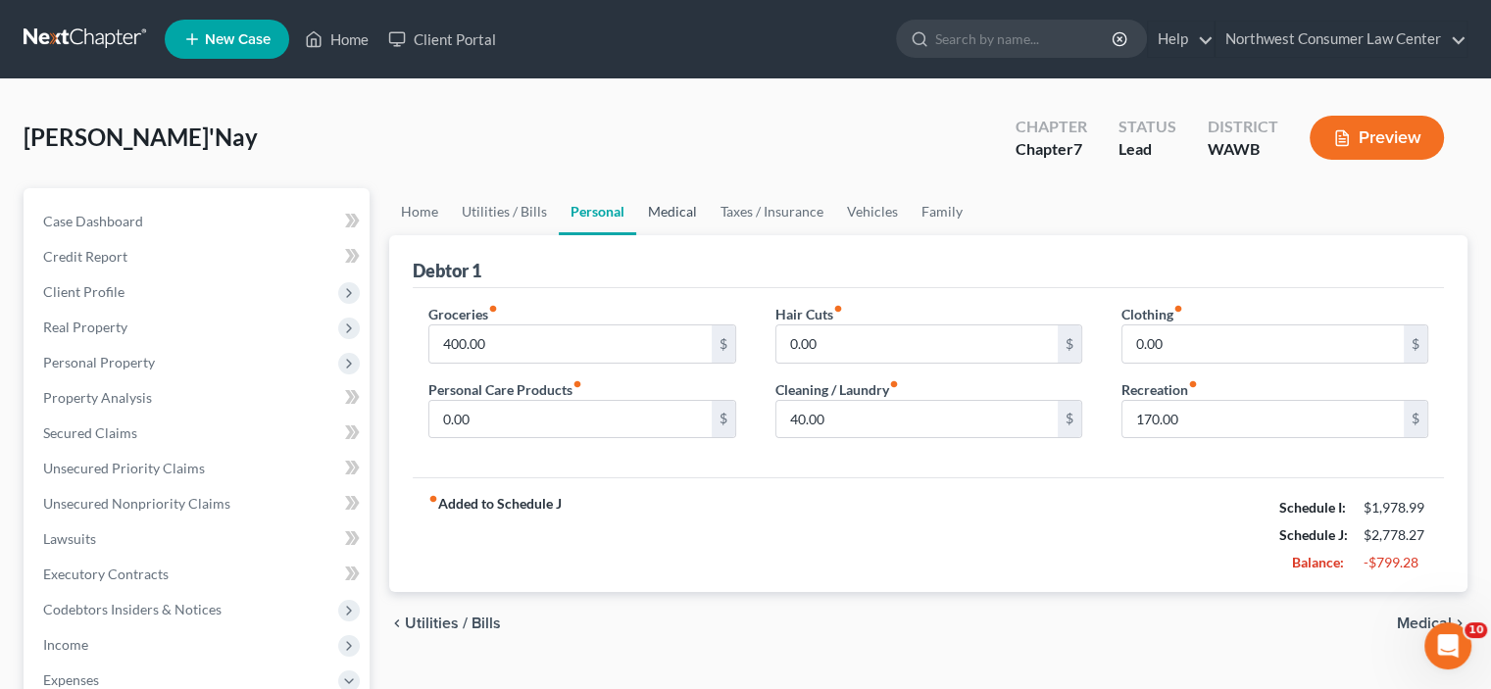
click at [640, 222] on link "Medical" at bounding box center [672, 211] width 73 height 47
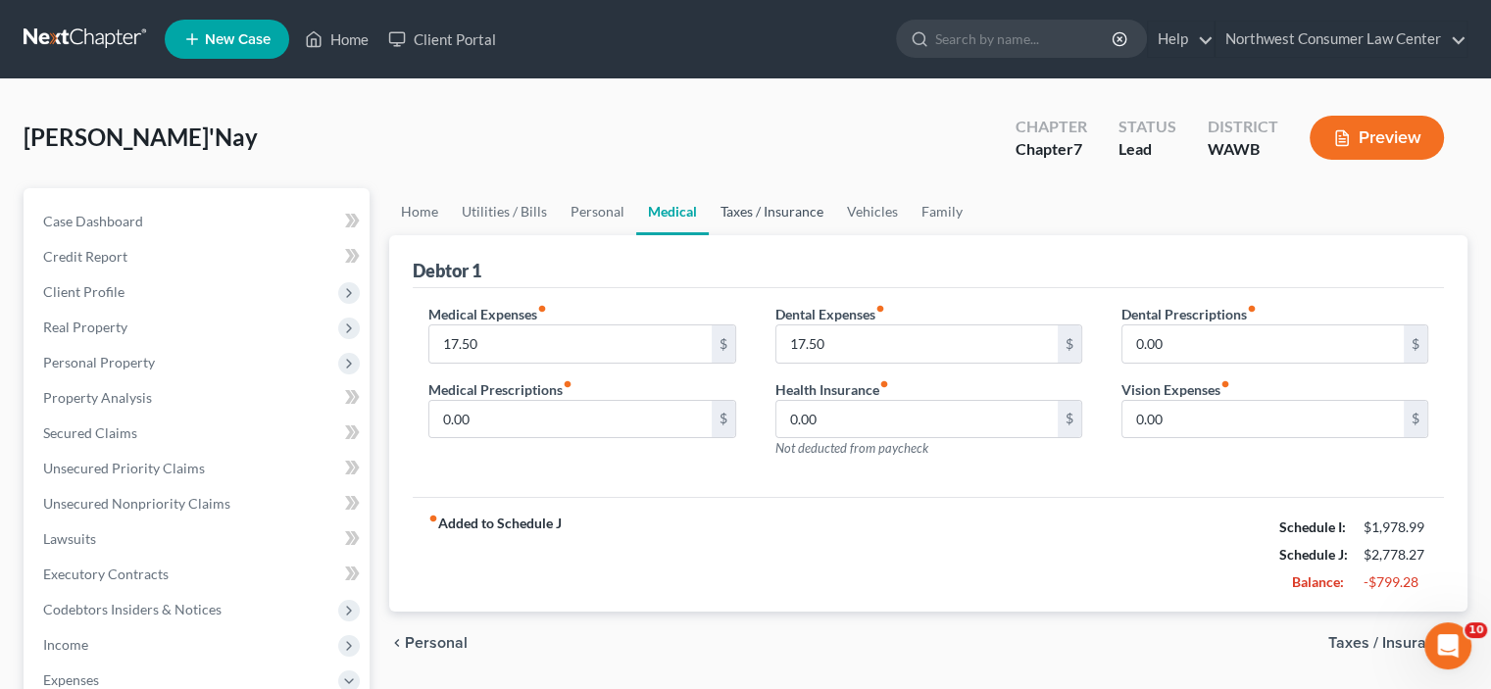
click at [762, 212] on link "Taxes / Insurance" at bounding box center [772, 211] width 126 height 47
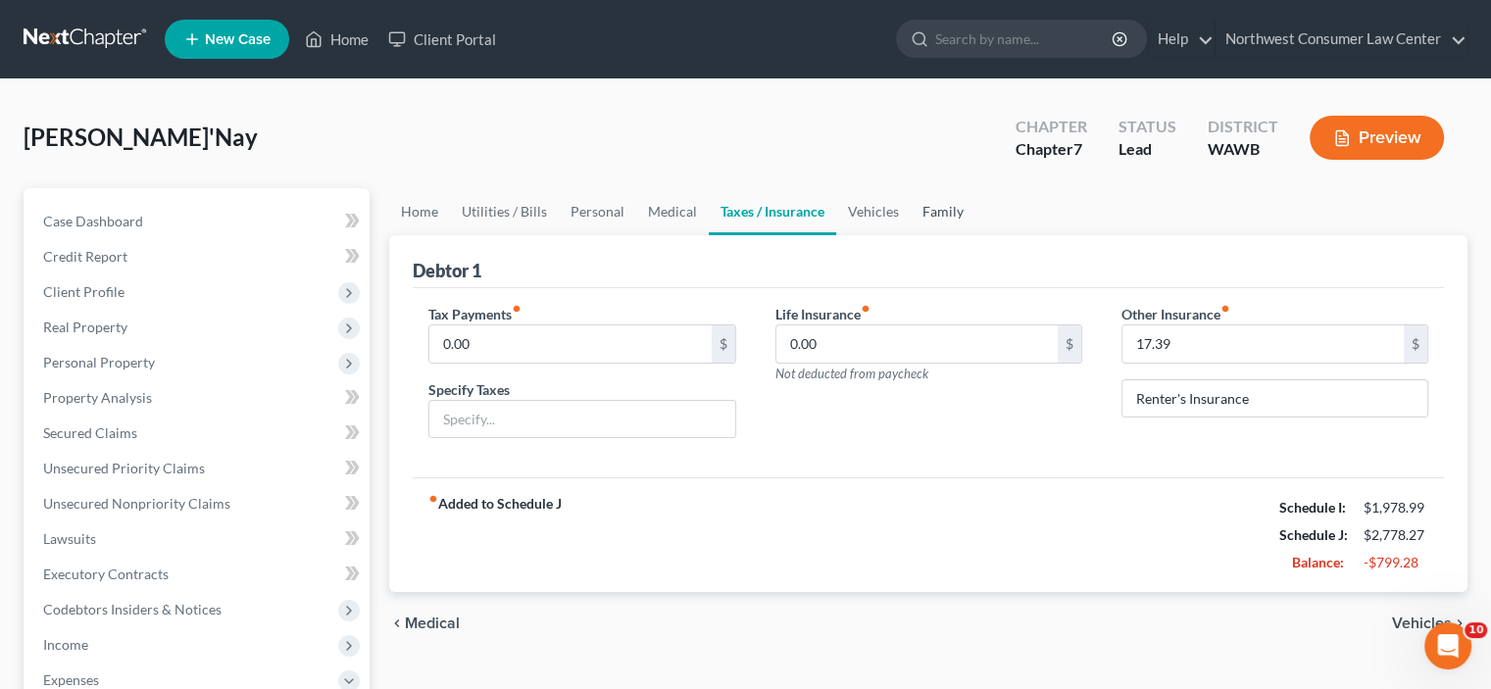
click at [911, 211] on link "Family" at bounding box center [943, 211] width 65 height 47
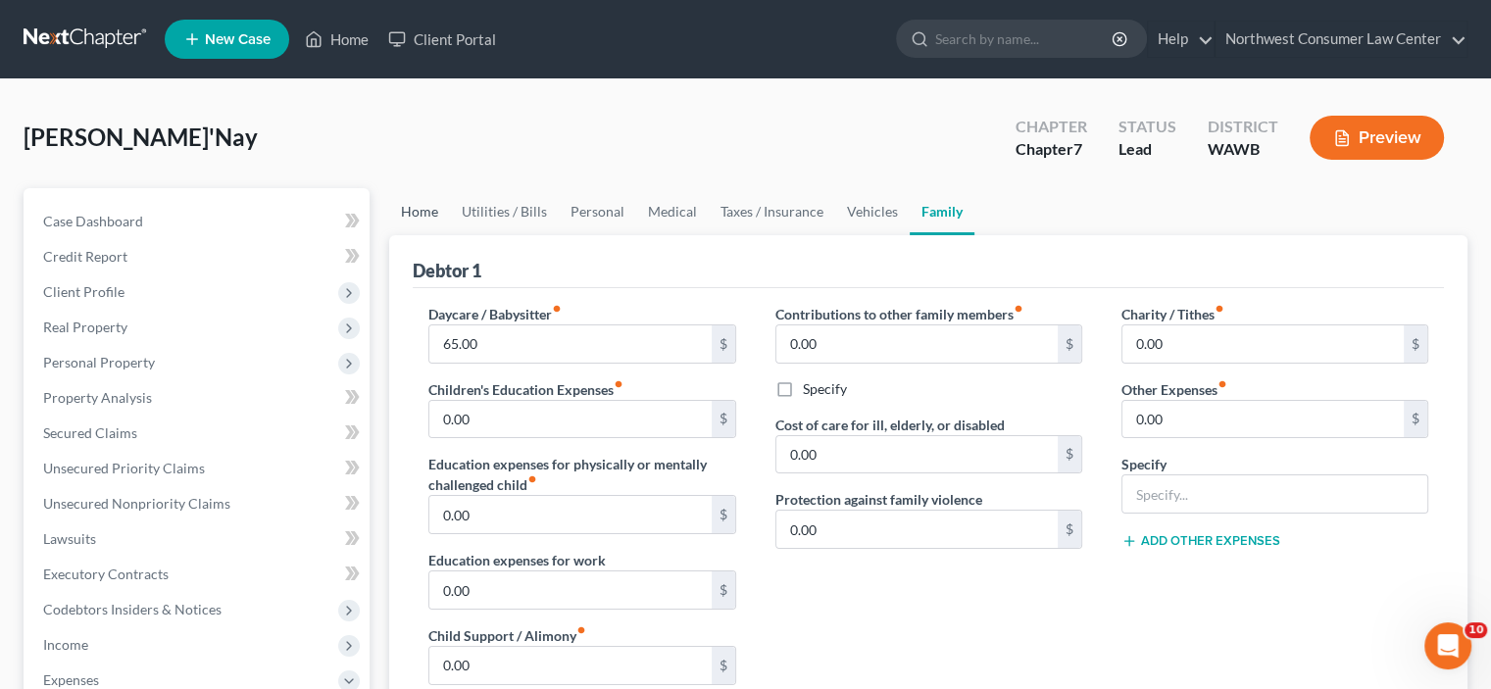
click at [423, 206] on link "Home" at bounding box center [419, 211] width 61 height 47
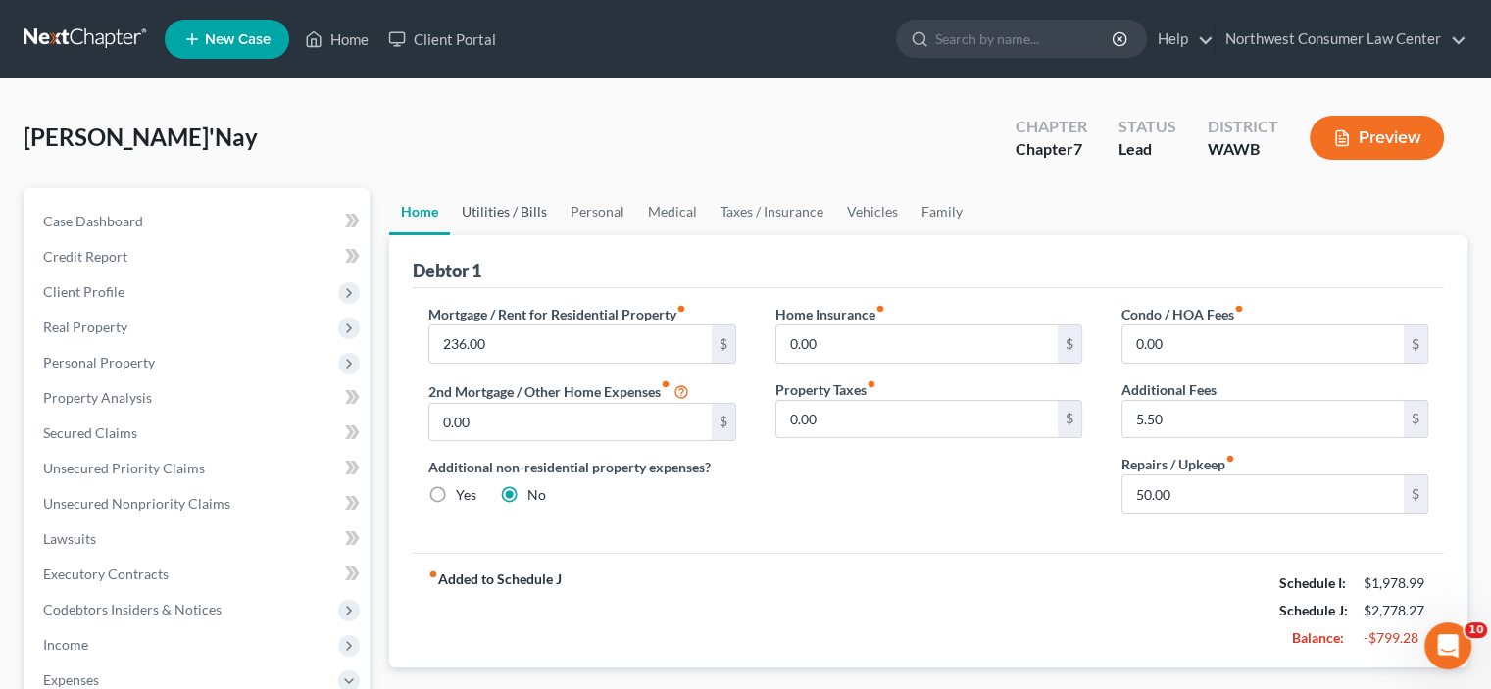
click at [463, 206] on link "Utilities / Bills" at bounding box center [504, 211] width 109 height 47
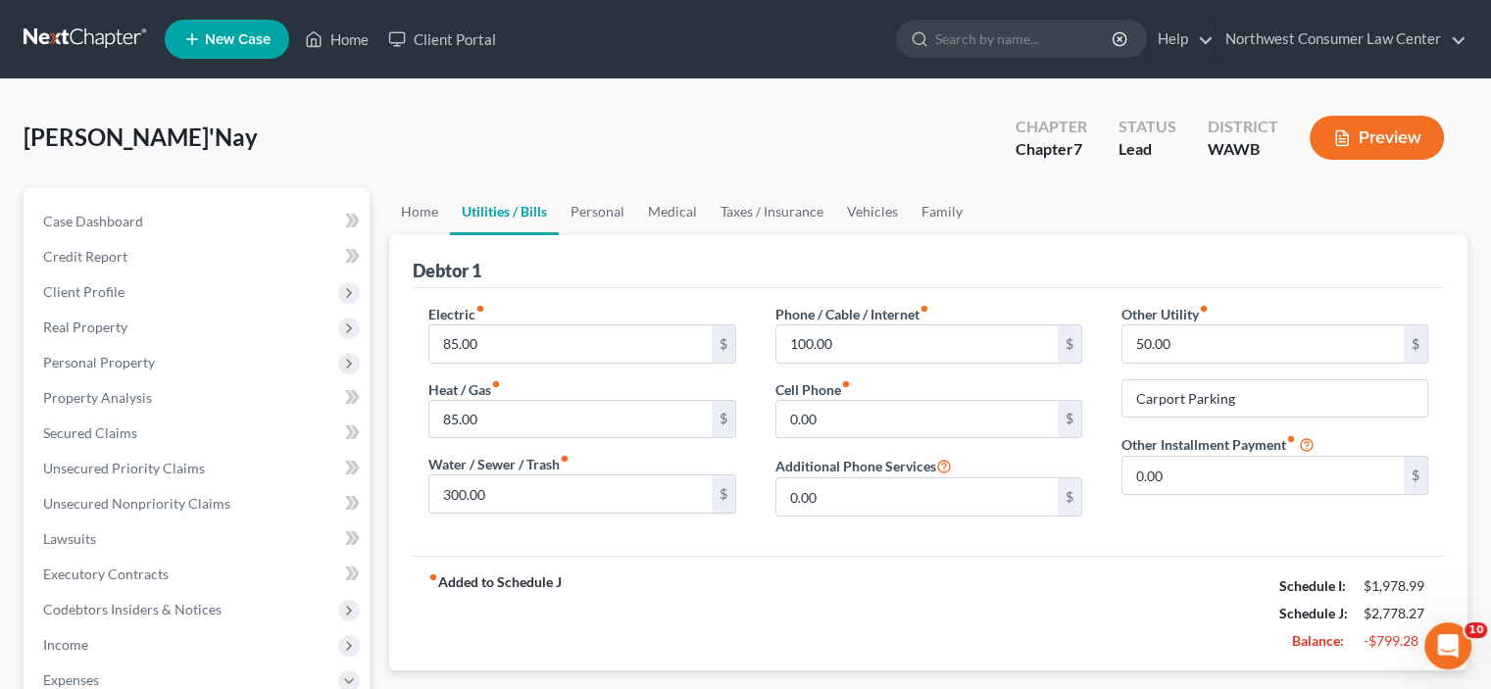
click at [541, 219] on link "Utilities / Bills" at bounding box center [504, 211] width 109 height 47
click at [585, 220] on link "Personal" at bounding box center [597, 211] width 77 height 47
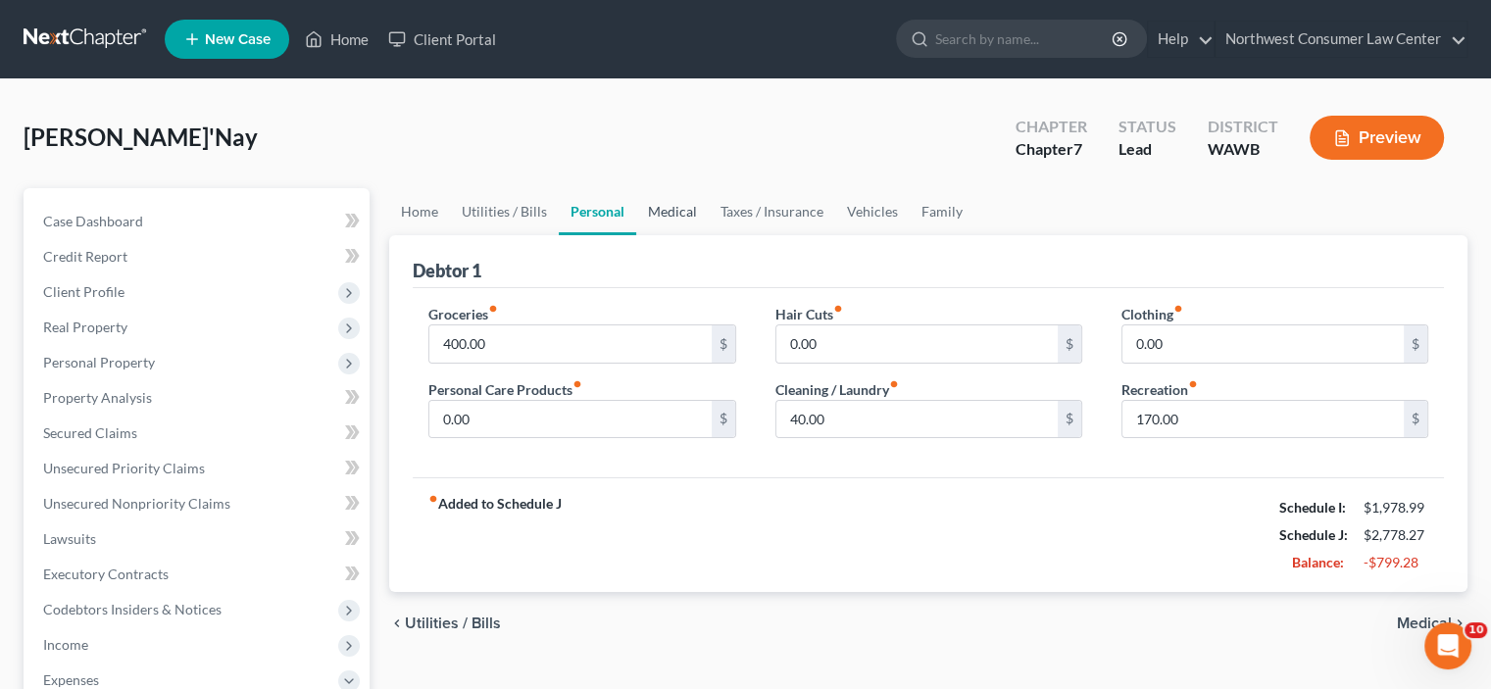
click at [671, 222] on link "Medical" at bounding box center [672, 211] width 73 height 47
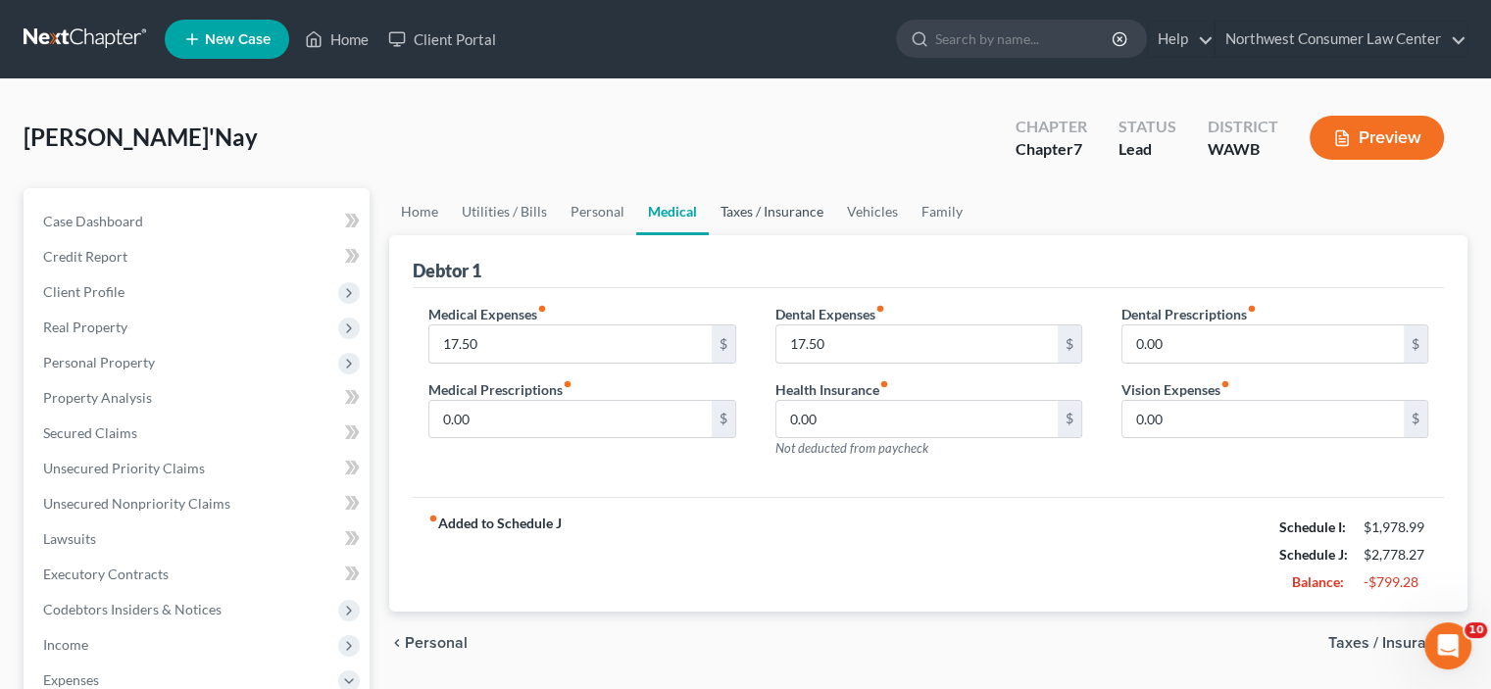
click at [792, 225] on link "Taxes / Insurance" at bounding box center [772, 211] width 126 height 47
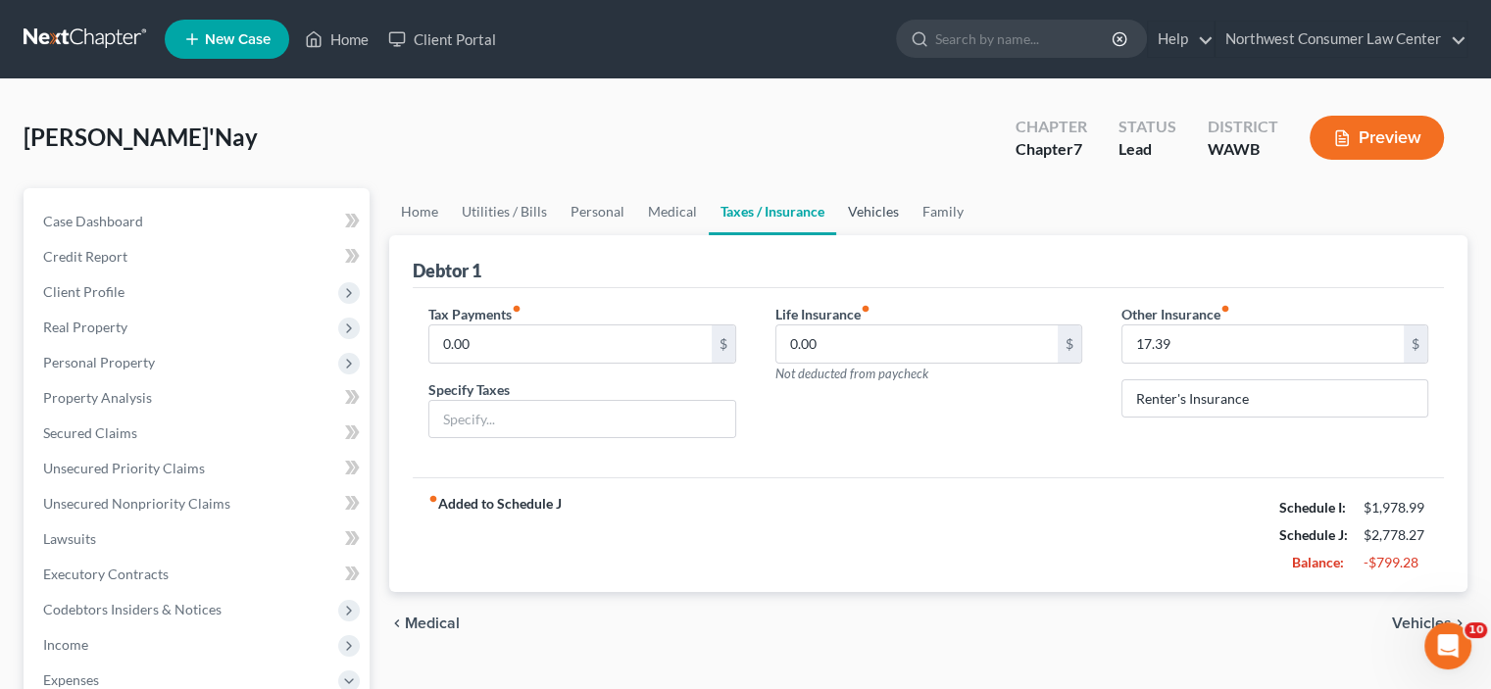
click at [870, 219] on link "Vehicles" at bounding box center [873, 211] width 75 height 47
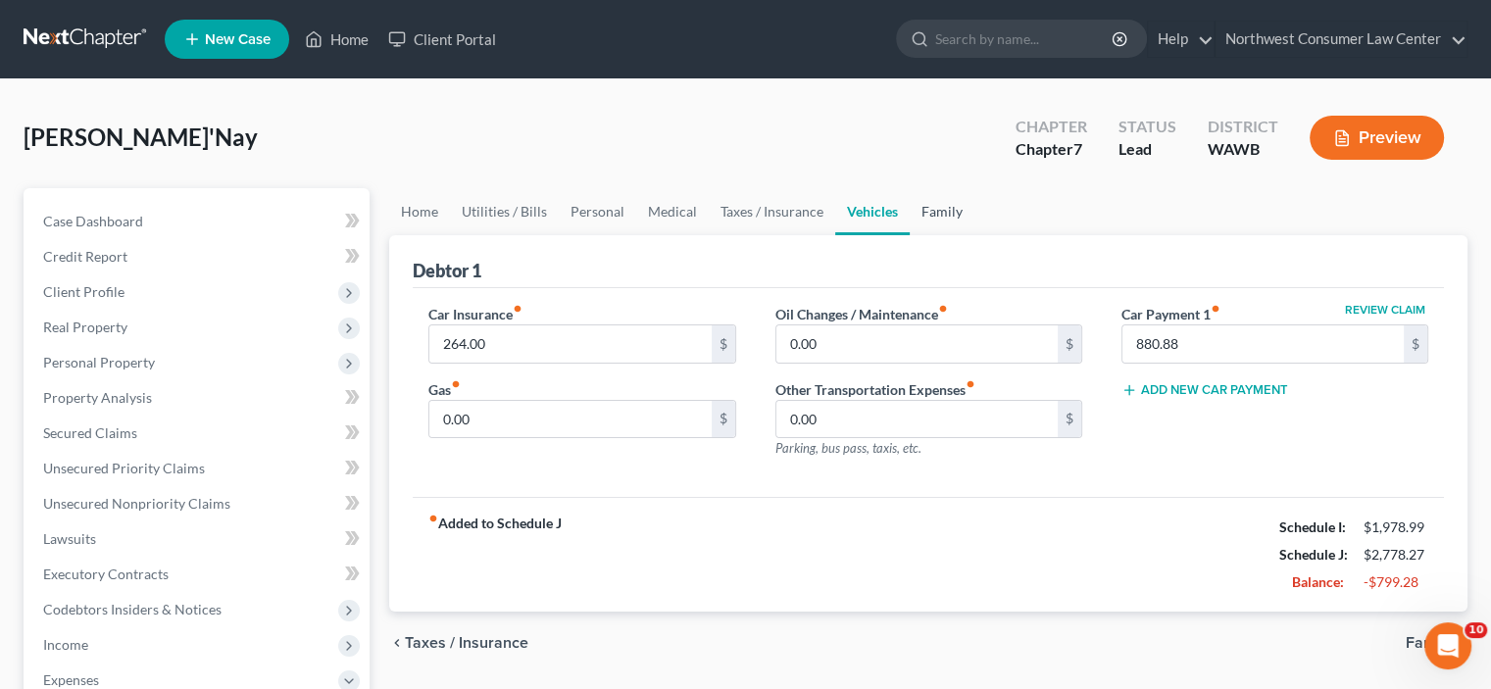
click at [914, 218] on link "Family" at bounding box center [942, 211] width 65 height 47
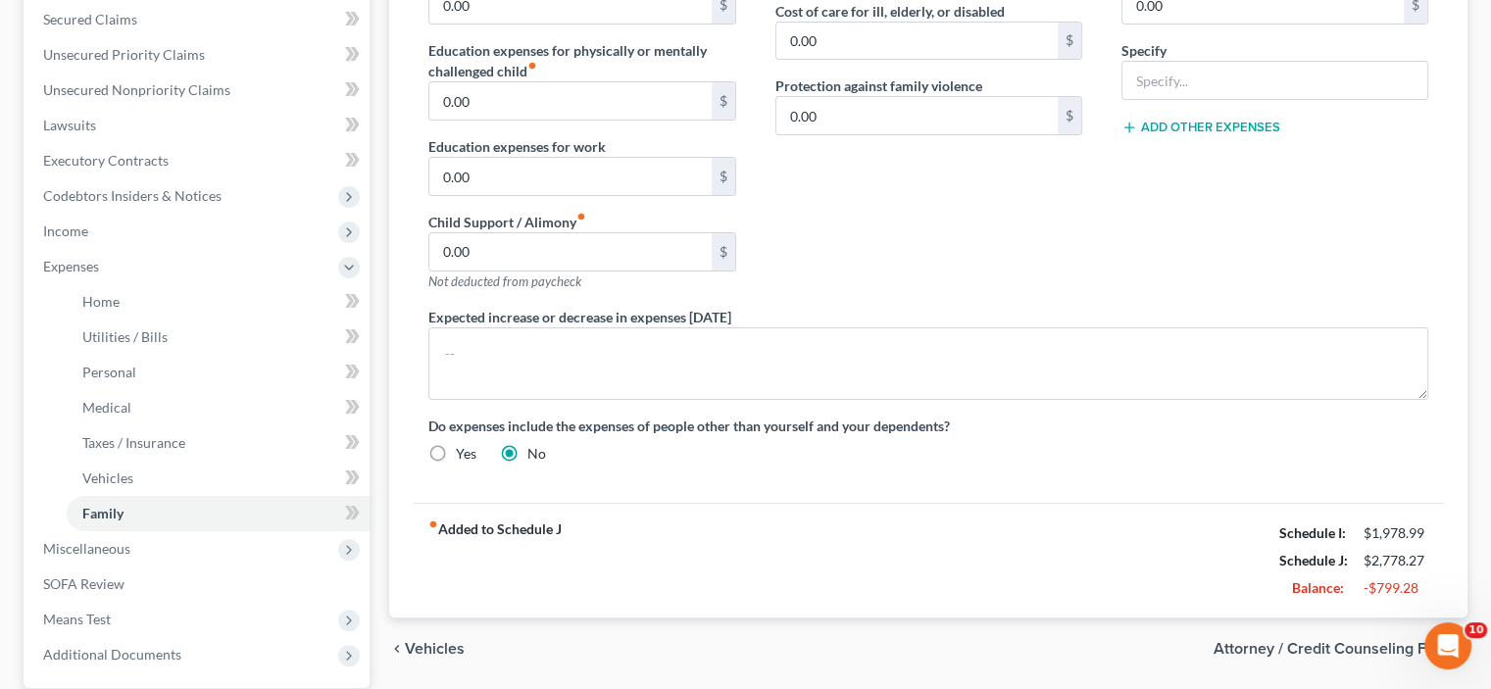
scroll to position [108, 0]
